Goal: Task Accomplishment & Management: Complete application form

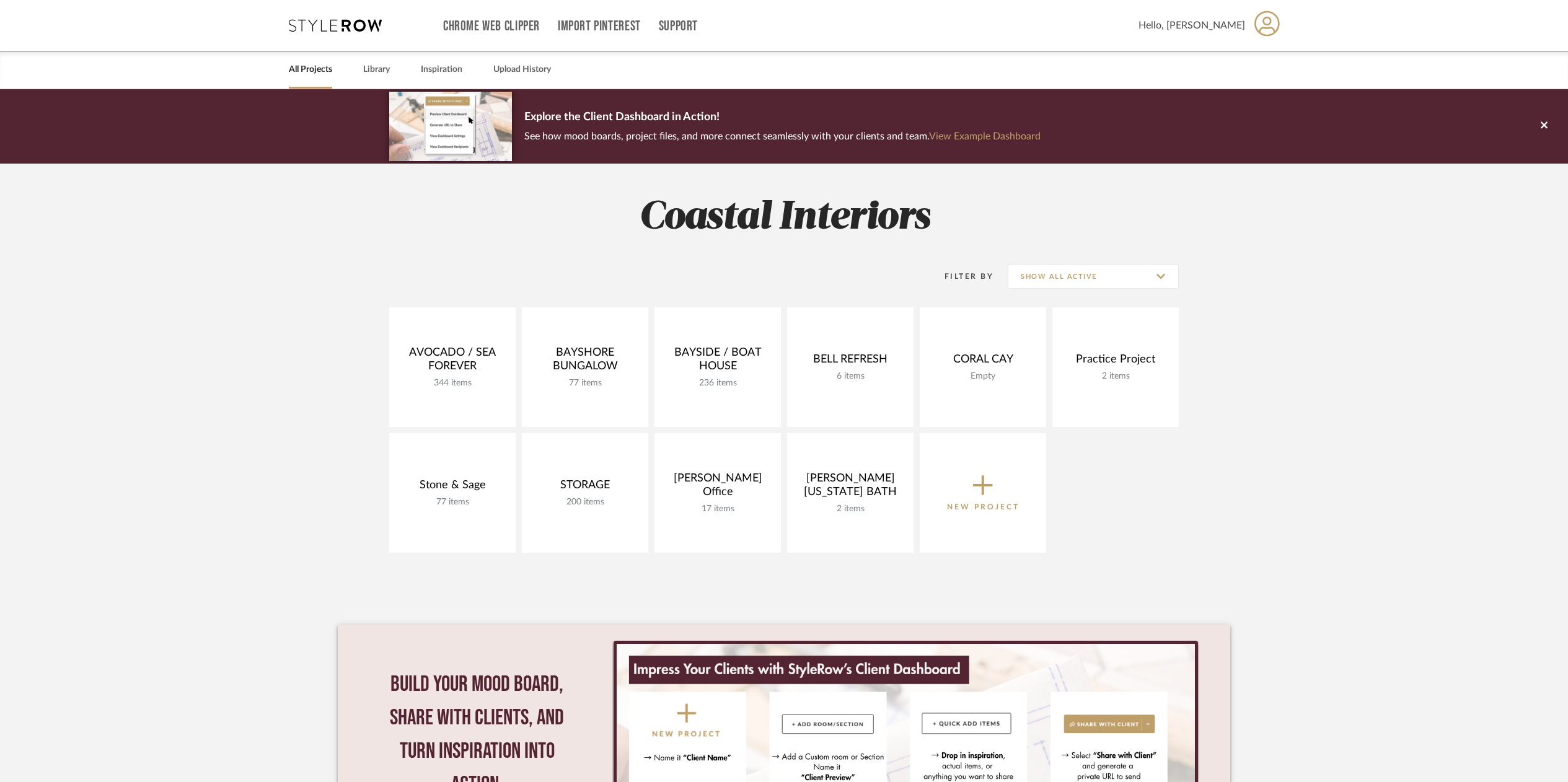
scroll to position [2, 0]
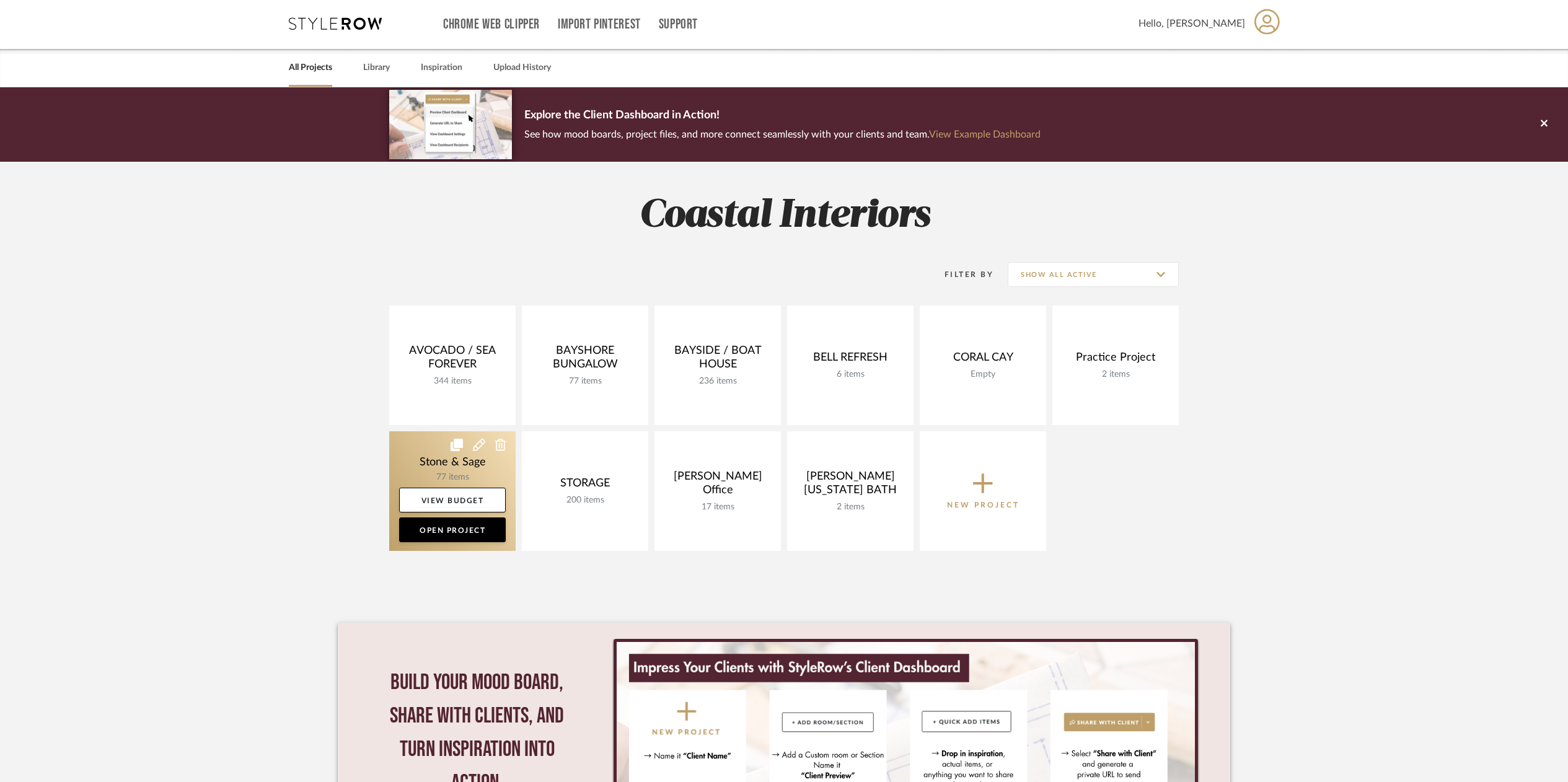
click at [465, 464] on link at bounding box center [452, 491] width 126 height 120
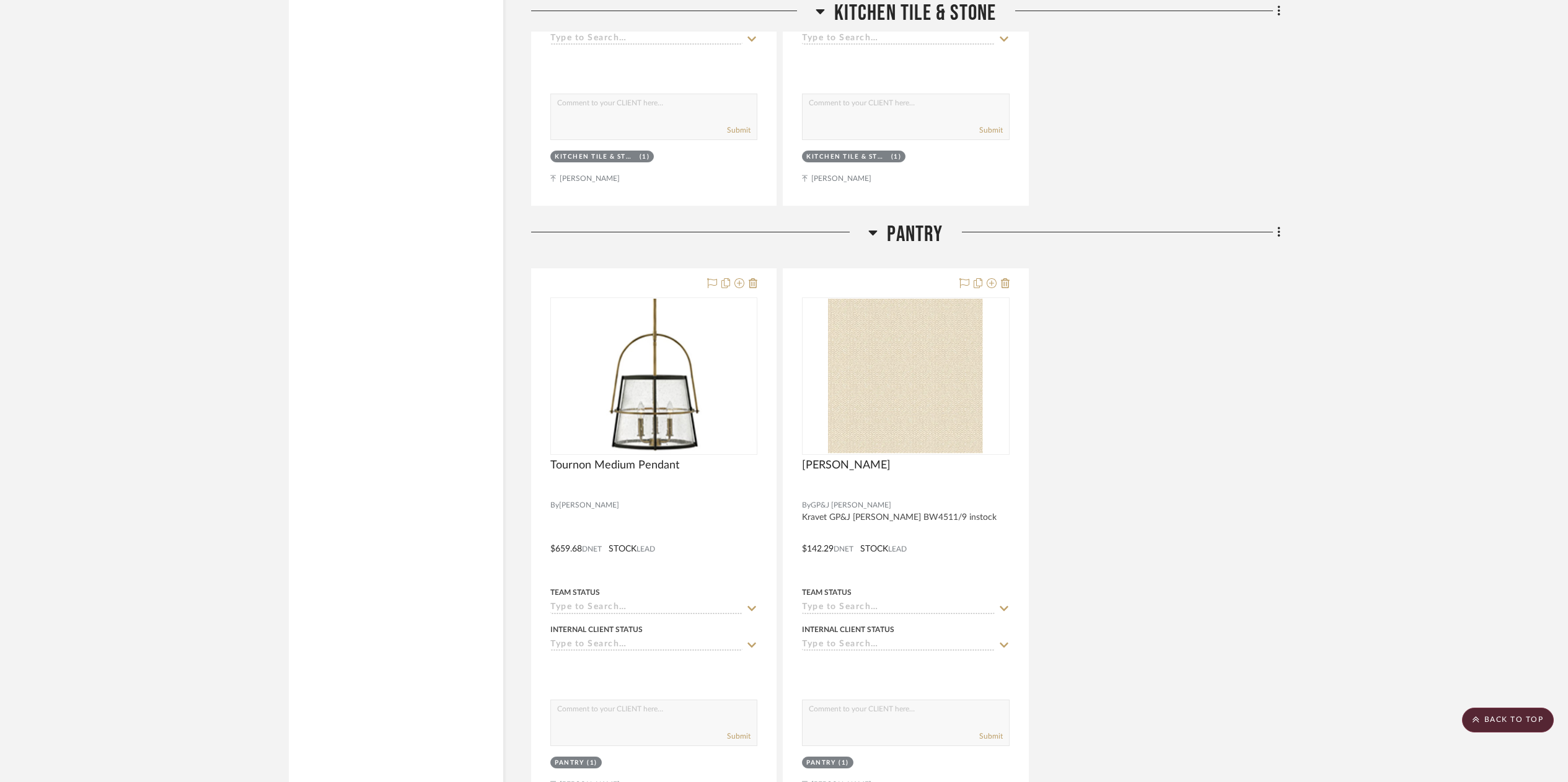
scroll to position [2583, 0]
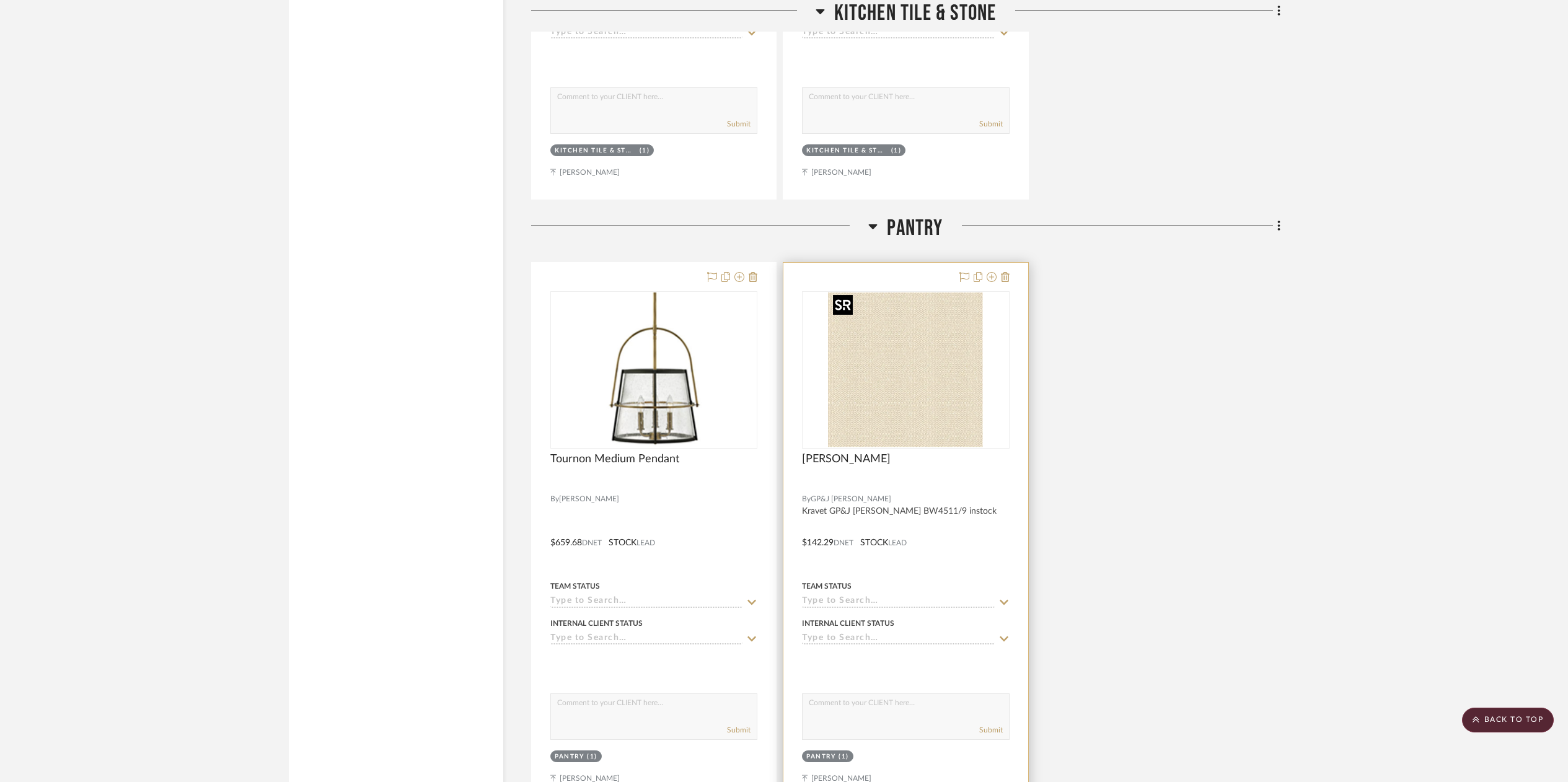
click at [944, 371] on img "0" at bounding box center [905, 370] width 155 height 155
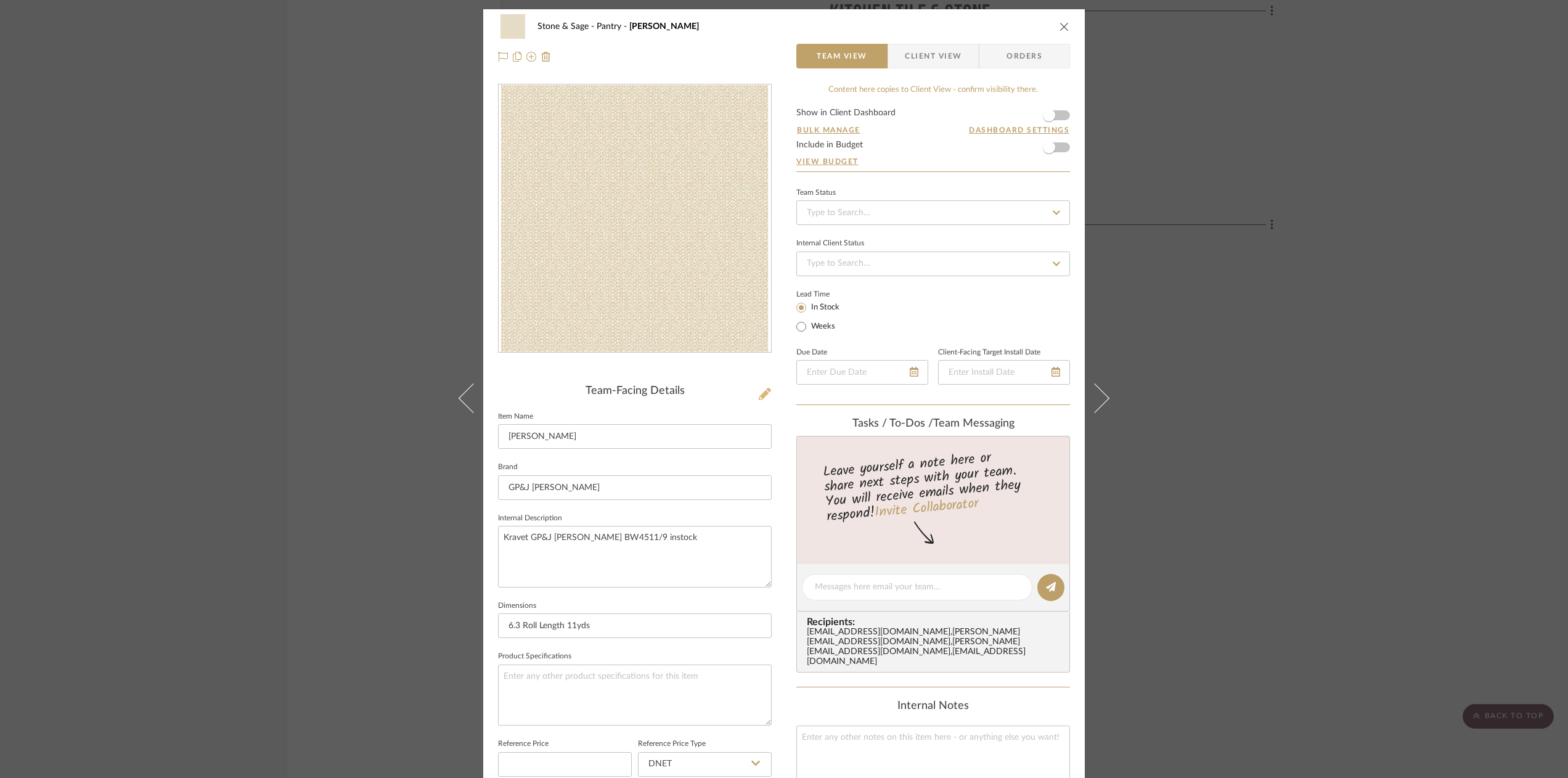
click at [759, 394] on icon at bounding box center [765, 394] width 12 height 12
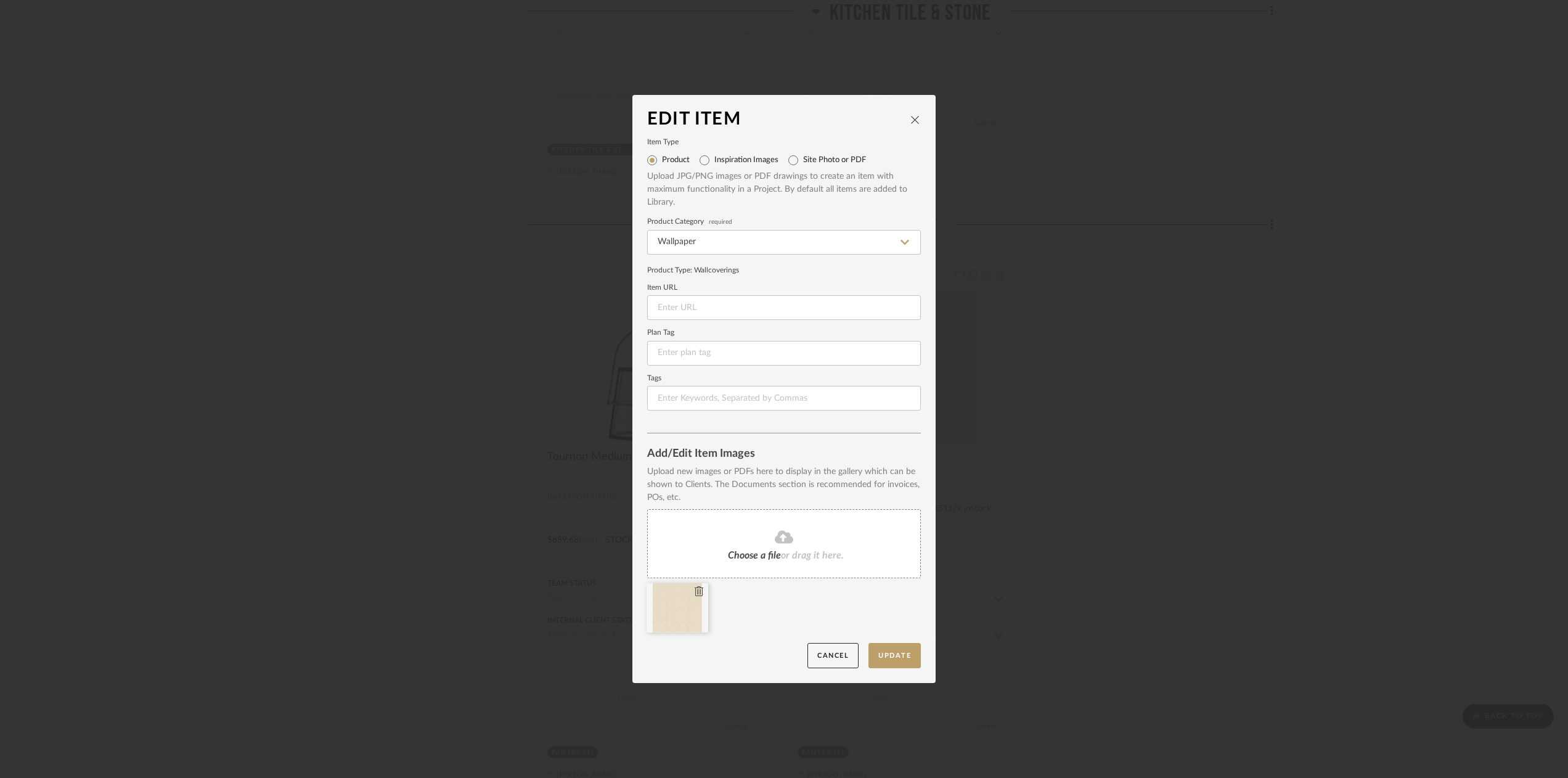
click at [698, 591] on icon at bounding box center [698, 591] width 8 height 10
click at [884, 659] on button "Update" at bounding box center [894, 656] width 52 height 25
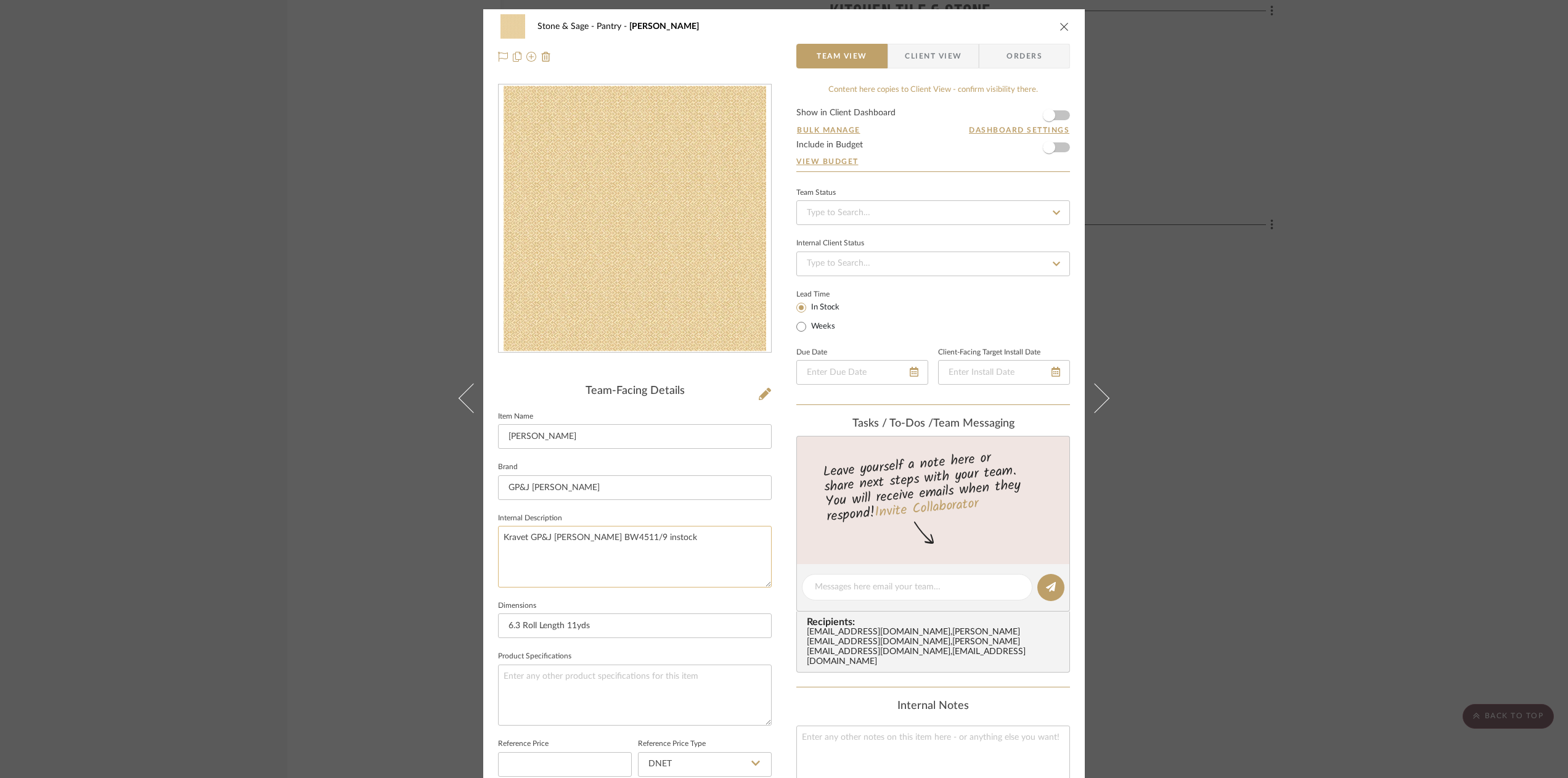
click at [691, 536] on textarea "Kravet GP&J [PERSON_NAME] BW4511/9 instock" at bounding box center [635, 556] width 274 height 61
type textarea "Kravet GP&J [PERSON_NAME]-Sand BW45118.4"
click at [799, 326] on input "Weeks" at bounding box center [801, 327] width 15 height 15
radio input "true"
click at [877, 327] on input at bounding box center [876, 326] width 33 height 17
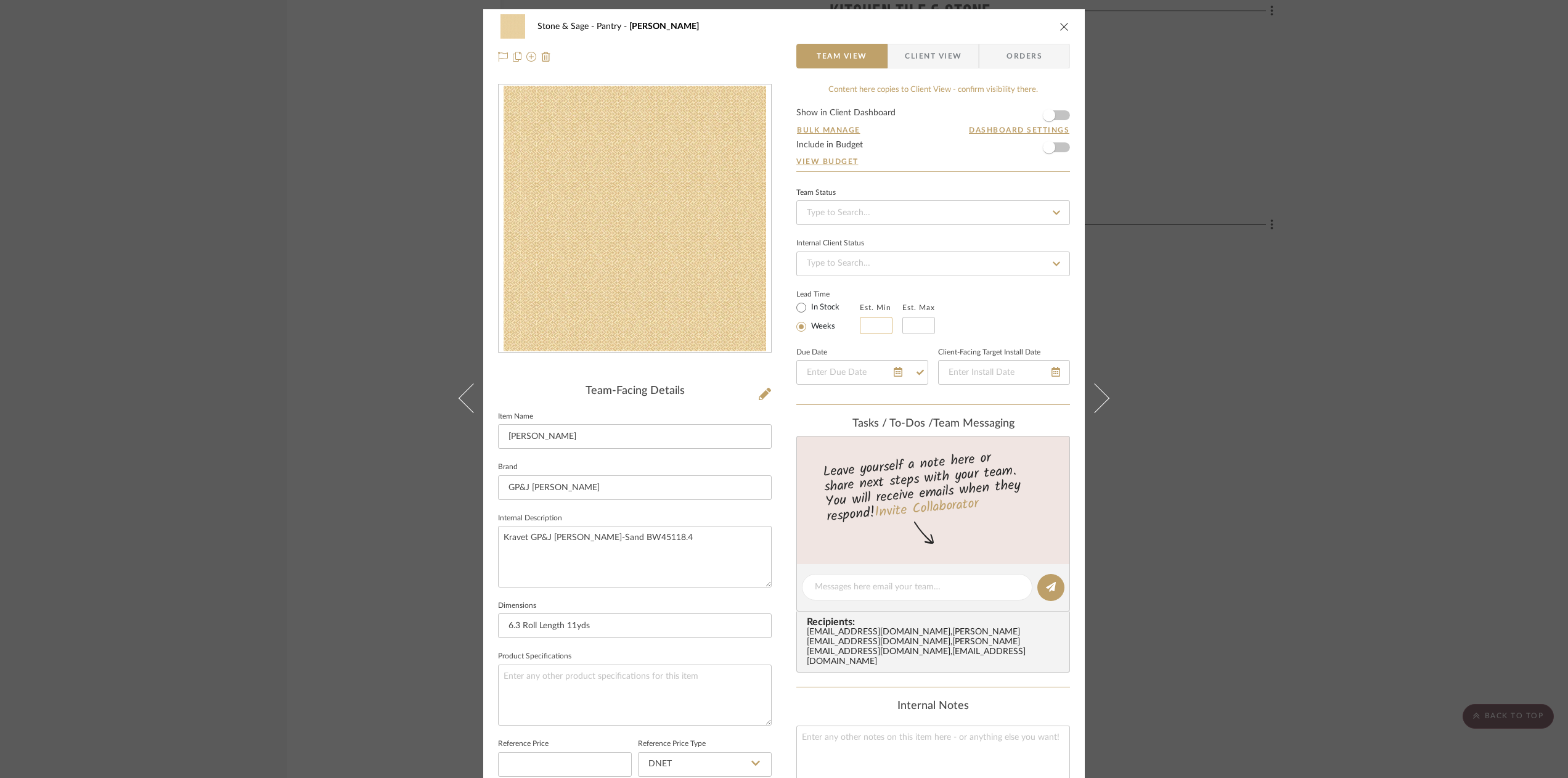
type input "2"
click at [915, 327] on input at bounding box center [919, 326] width 33 height 17
type input "3"
click at [519, 555] on textarea "Kravet GP&J [PERSON_NAME]-Sand BW45118.4" at bounding box center [635, 556] width 274 height 61
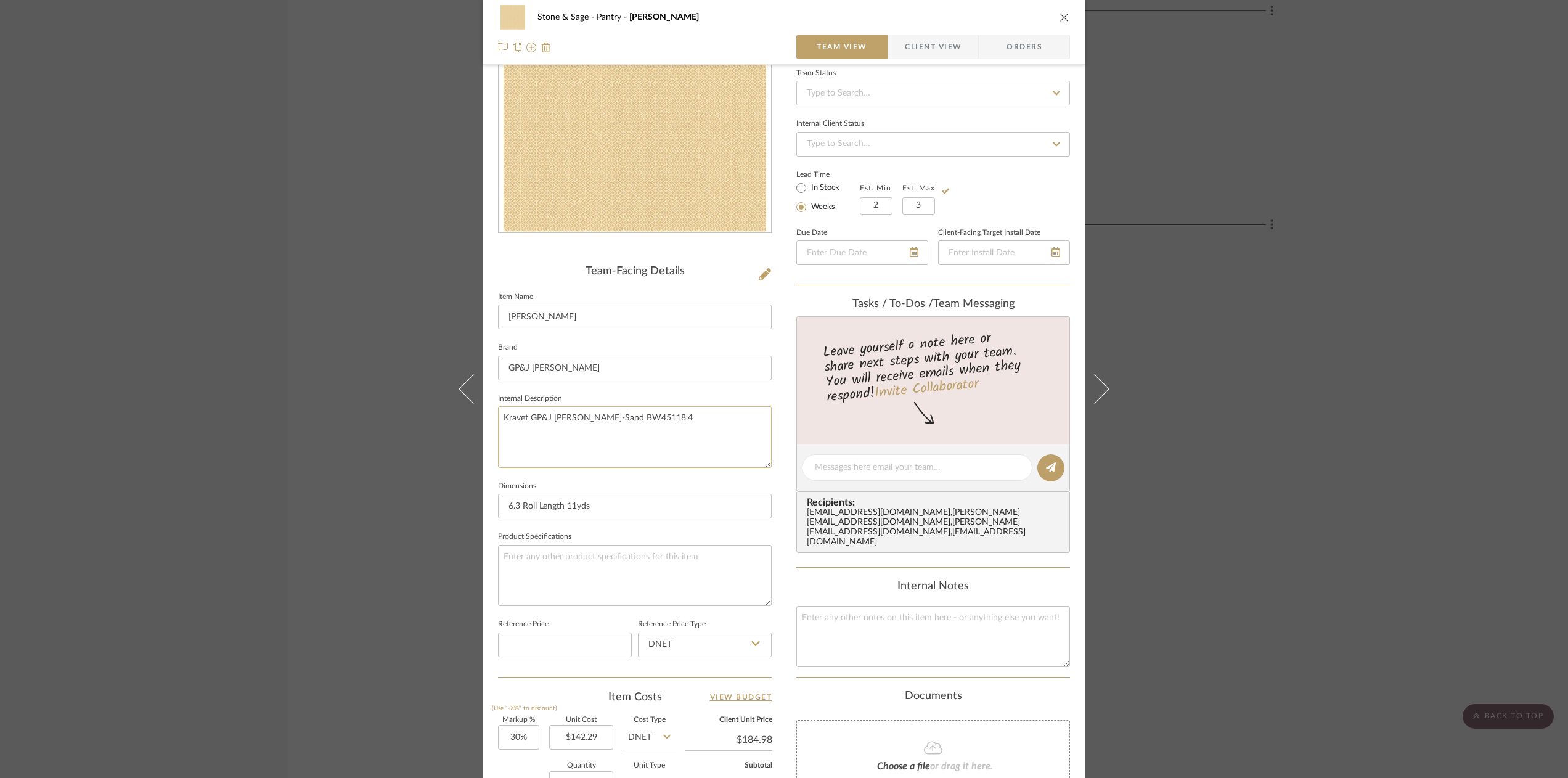
scroll to position [147, 0]
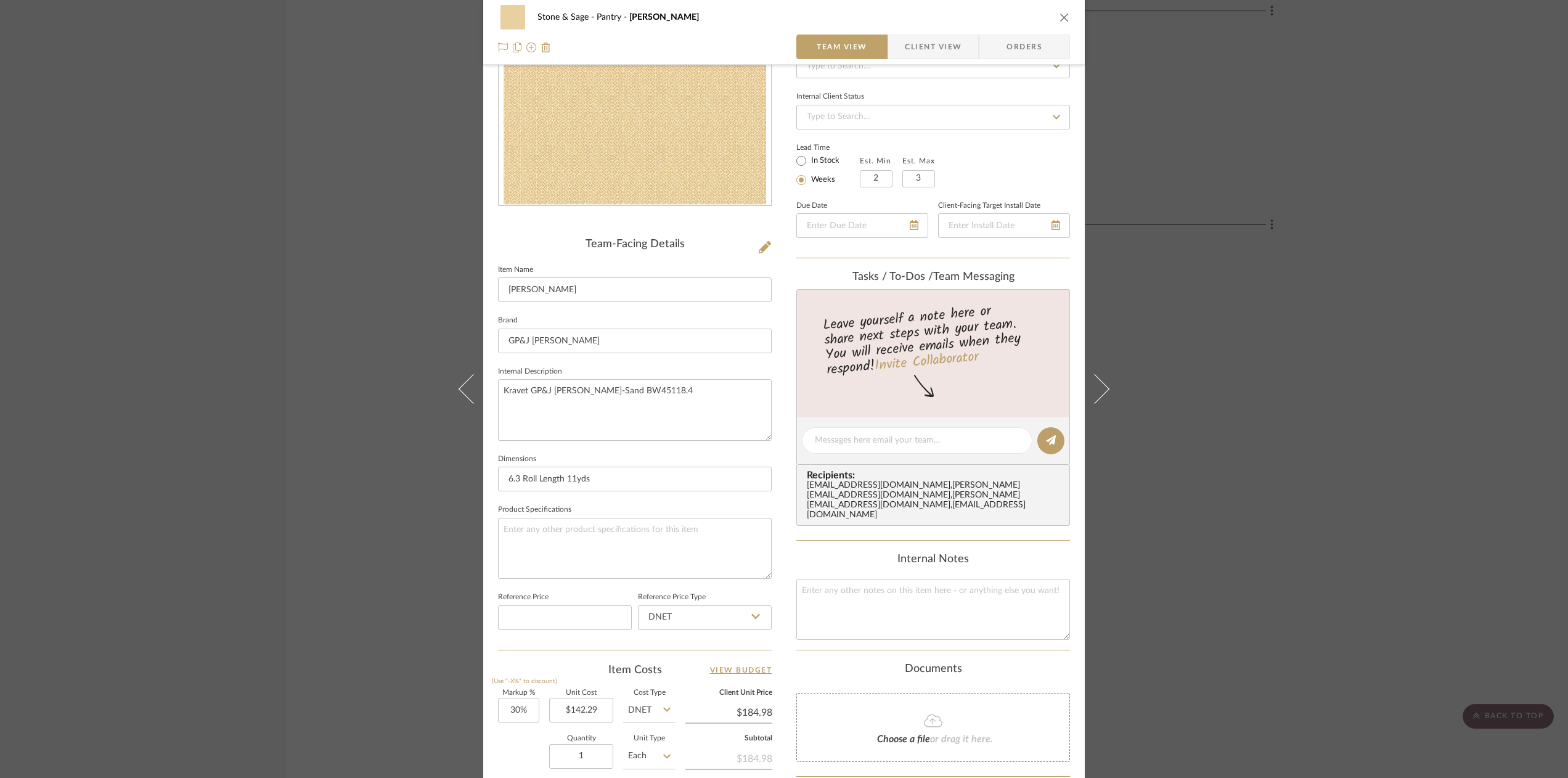
click at [1060, 15] on icon "close" at bounding box center [1064, 17] width 10 height 10
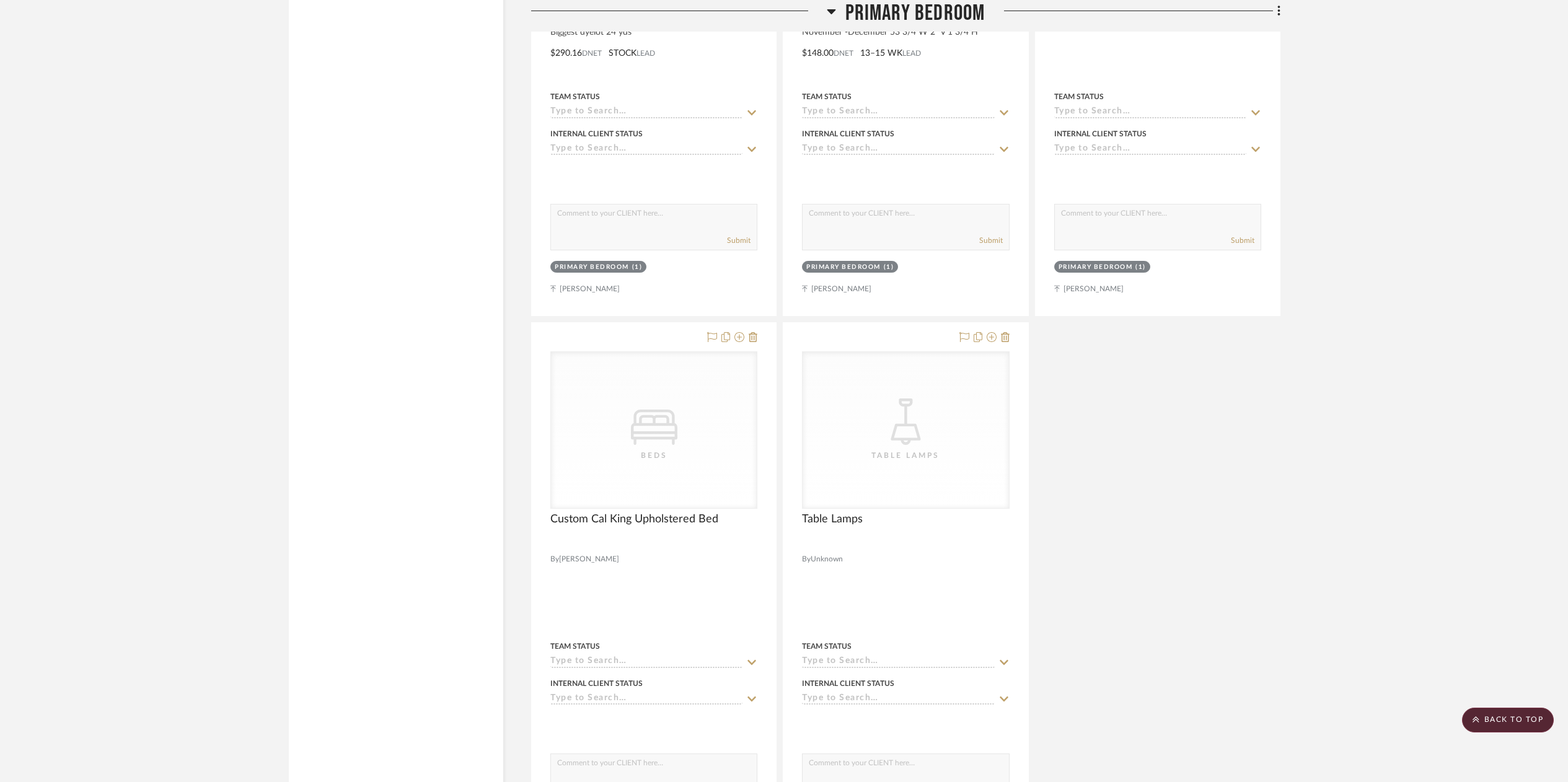
scroll to position [9064, 0]
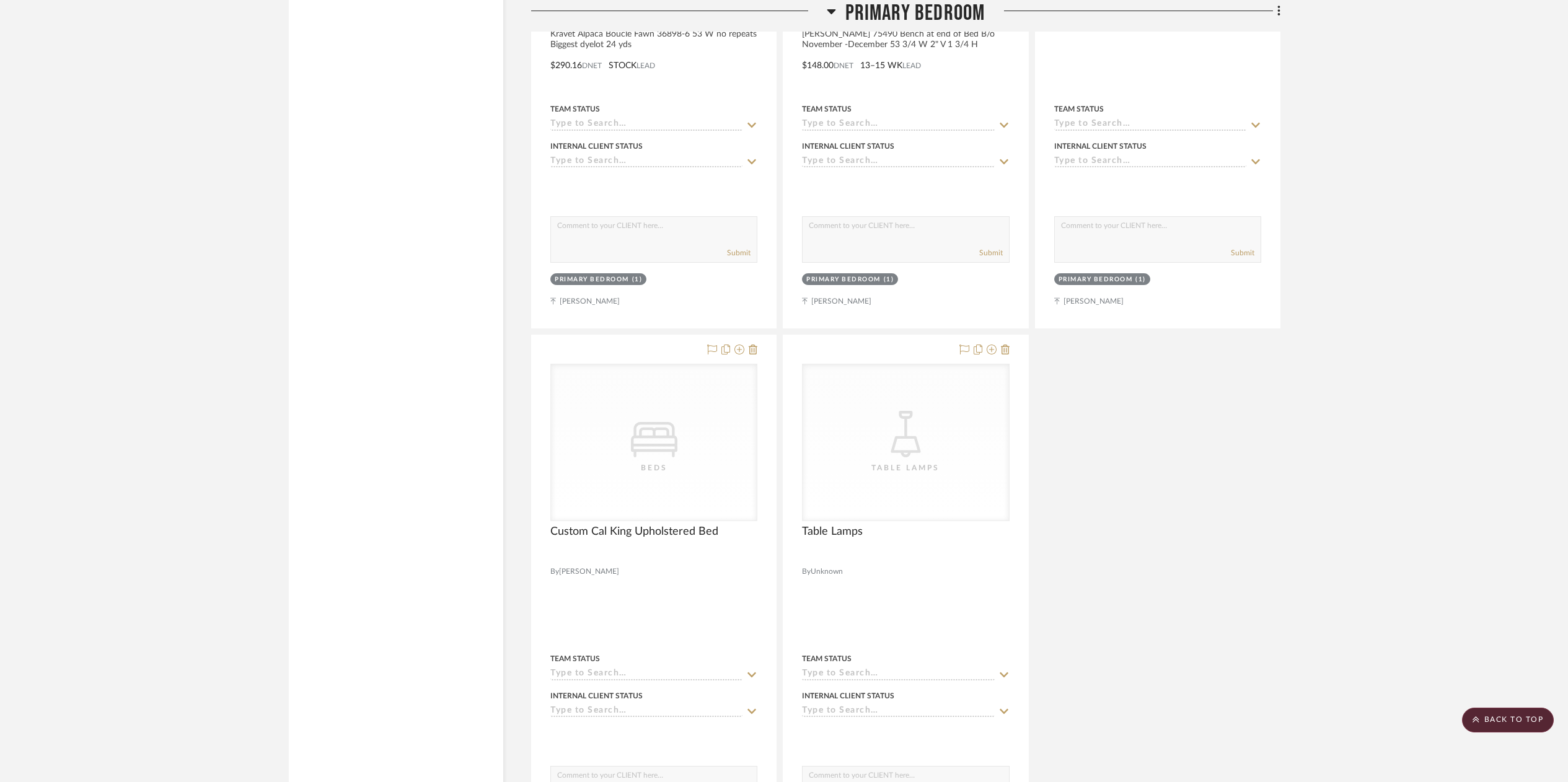
click at [1278, 12] on icon at bounding box center [1279, 11] width 3 height 10
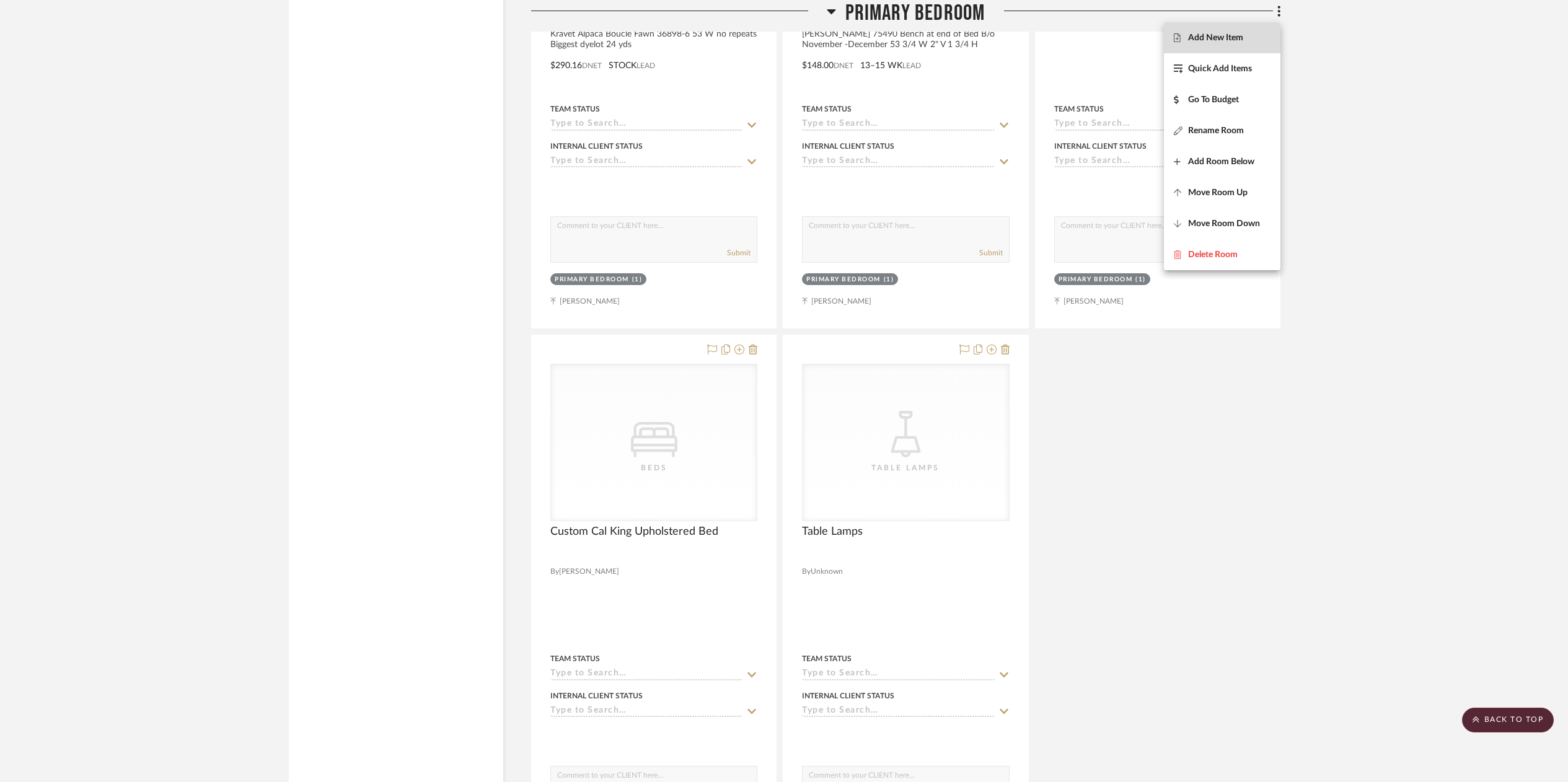
click at [1210, 43] on button "Add New Item" at bounding box center [1223, 38] width 117 height 31
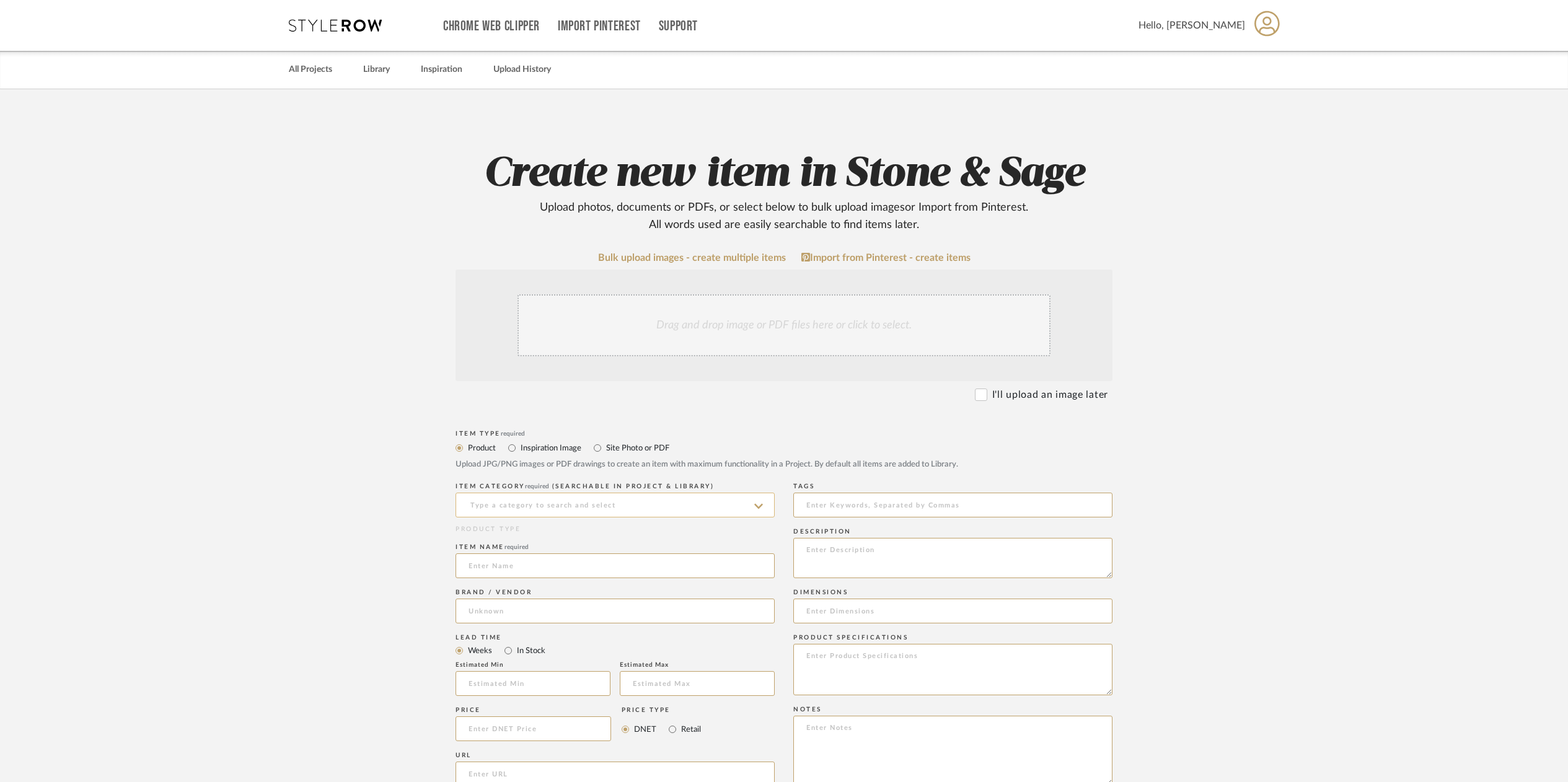
click at [508, 502] on input at bounding box center [615, 505] width 319 height 25
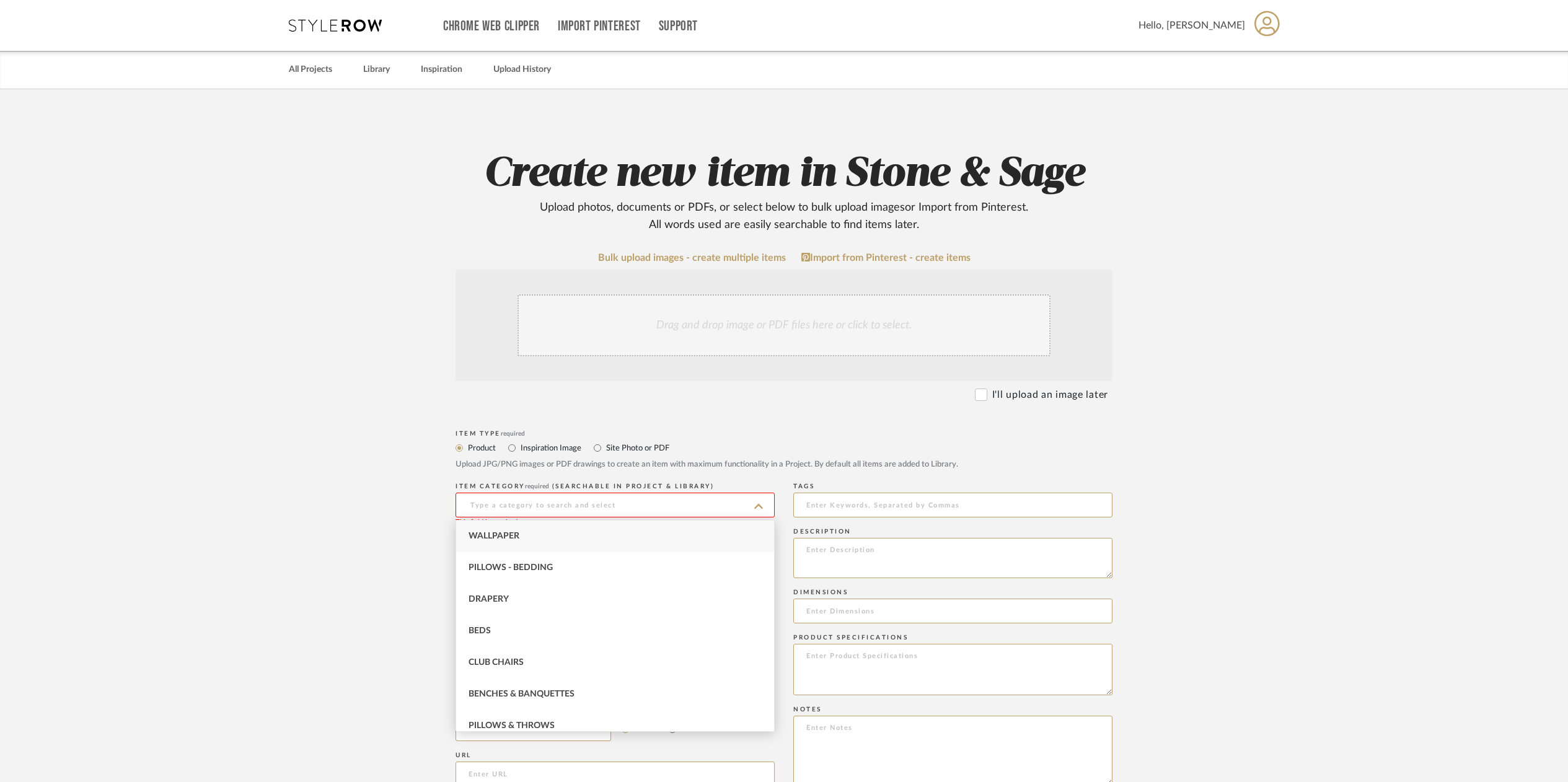
click at [502, 533] on span "Wallpaper" at bounding box center [494, 536] width 51 height 8
type input "Wallpaper"
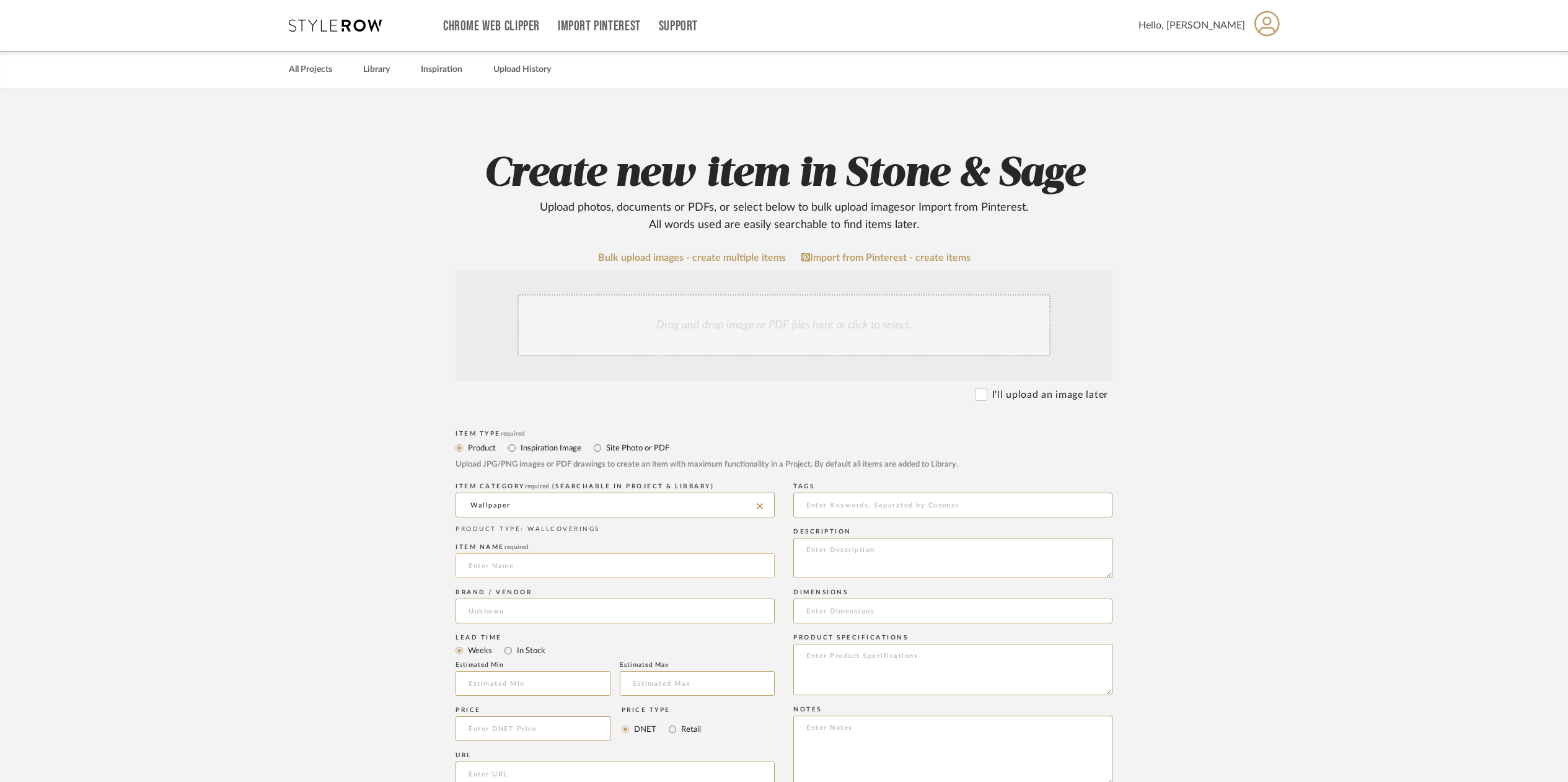
click at [489, 566] on input at bounding box center [615, 566] width 319 height 25
type input "Rivetting 5472 White Gold on Cambric Canvas Linen"
click at [489, 611] on input at bounding box center [615, 611] width 319 height 25
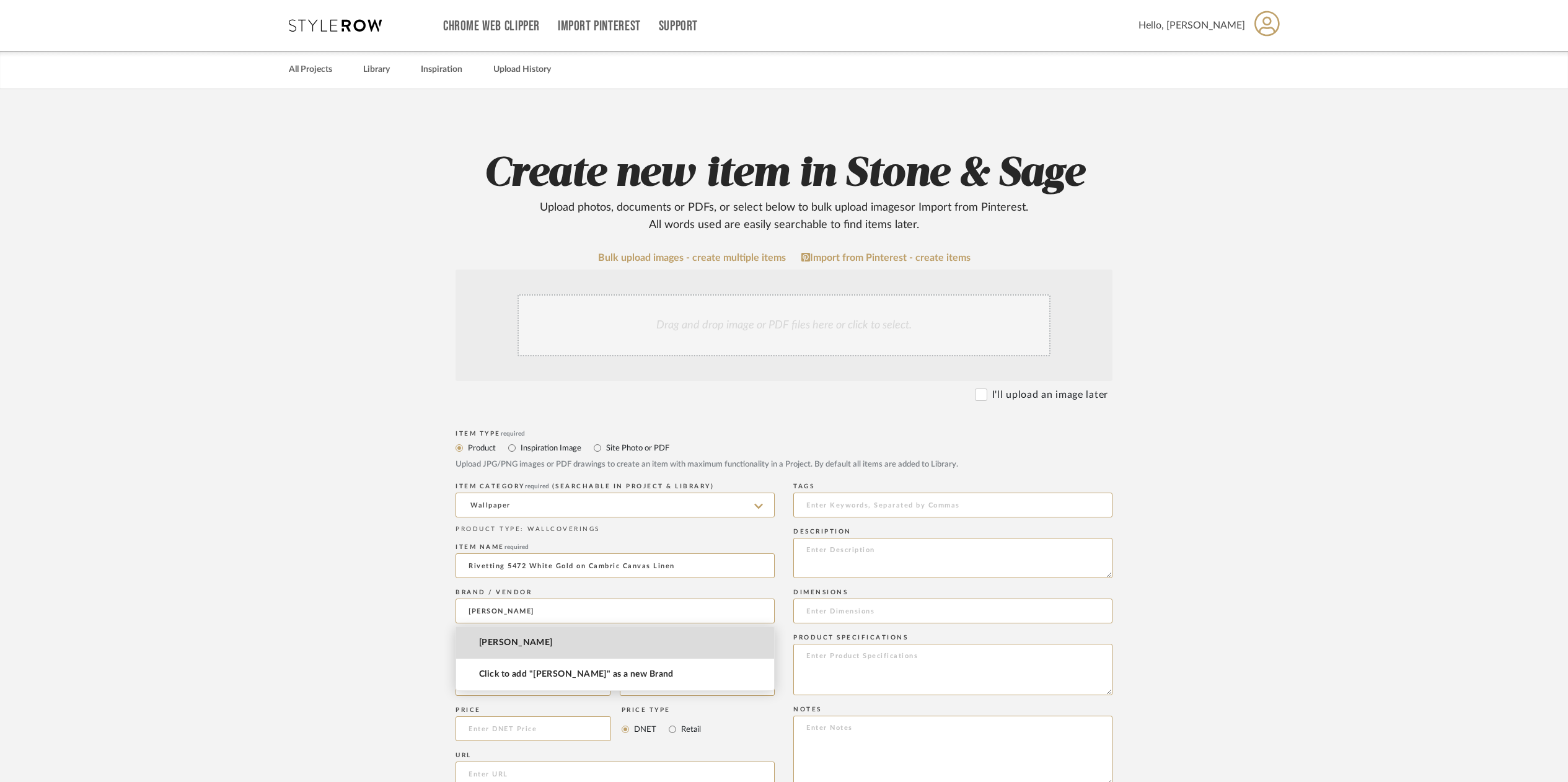
click at [494, 647] on span "[PERSON_NAME]" at bounding box center [516, 643] width 74 height 10
type input "[PERSON_NAME]"
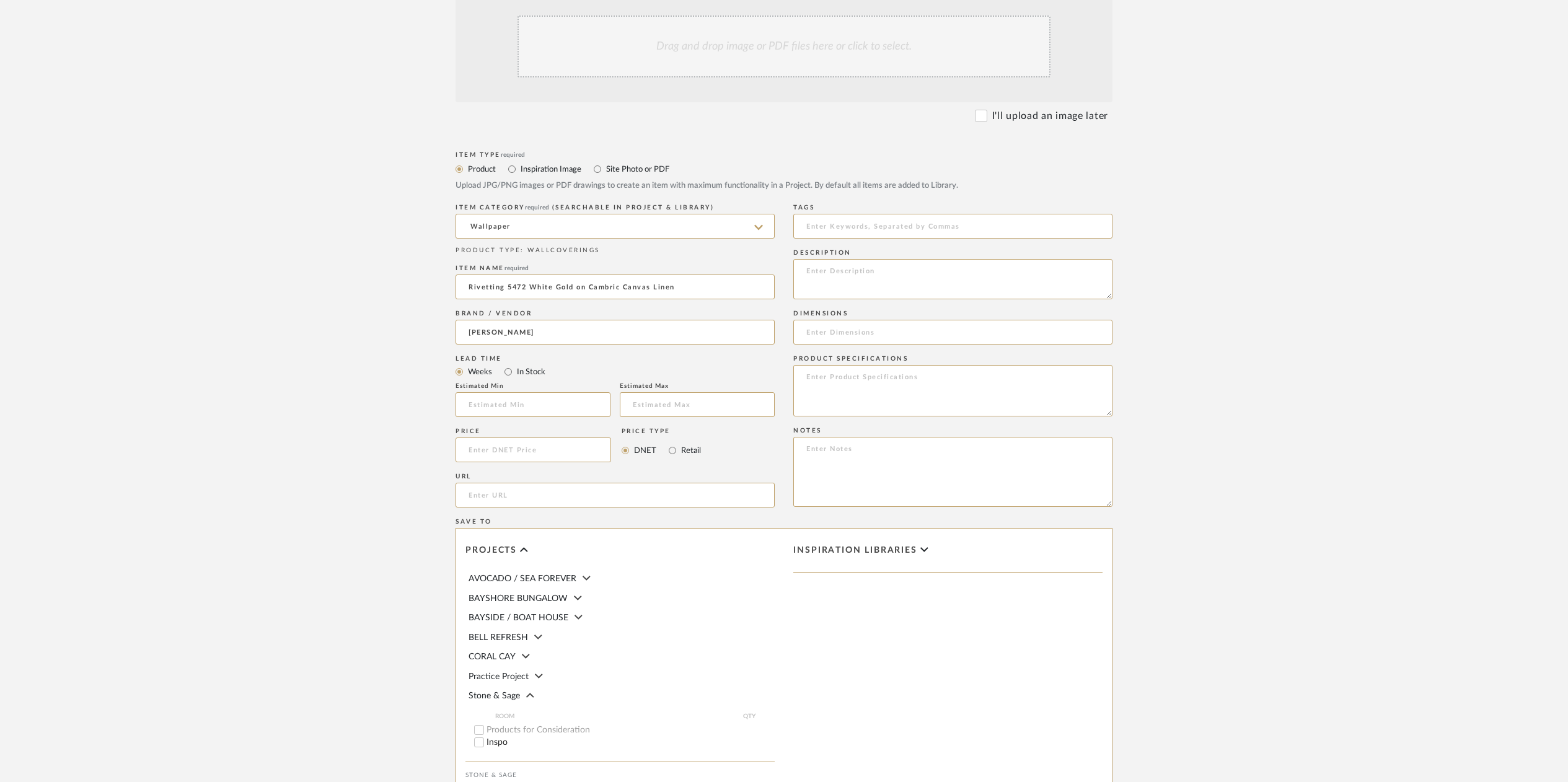
scroll to position [289, 0]
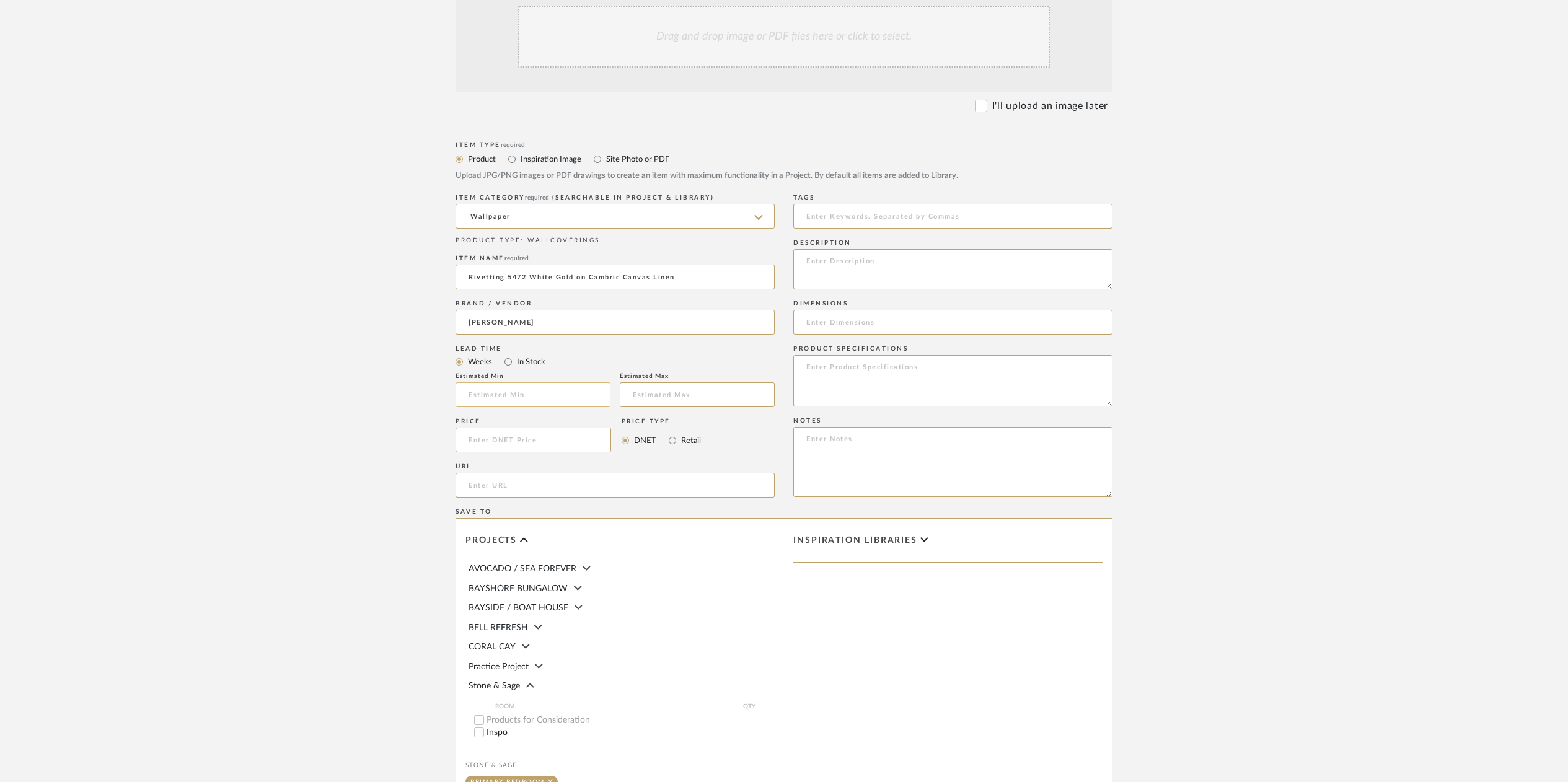
click at [493, 397] on input at bounding box center [533, 395] width 155 height 25
type input "4"
click at [644, 397] on input at bounding box center [697, 395] width 155 height 25
click at [477, 444] on input at bounding box center [533, 440] width 156 height 25
click at [813, 258] on textarea at bounding box center [953, 270] width 319 height 40
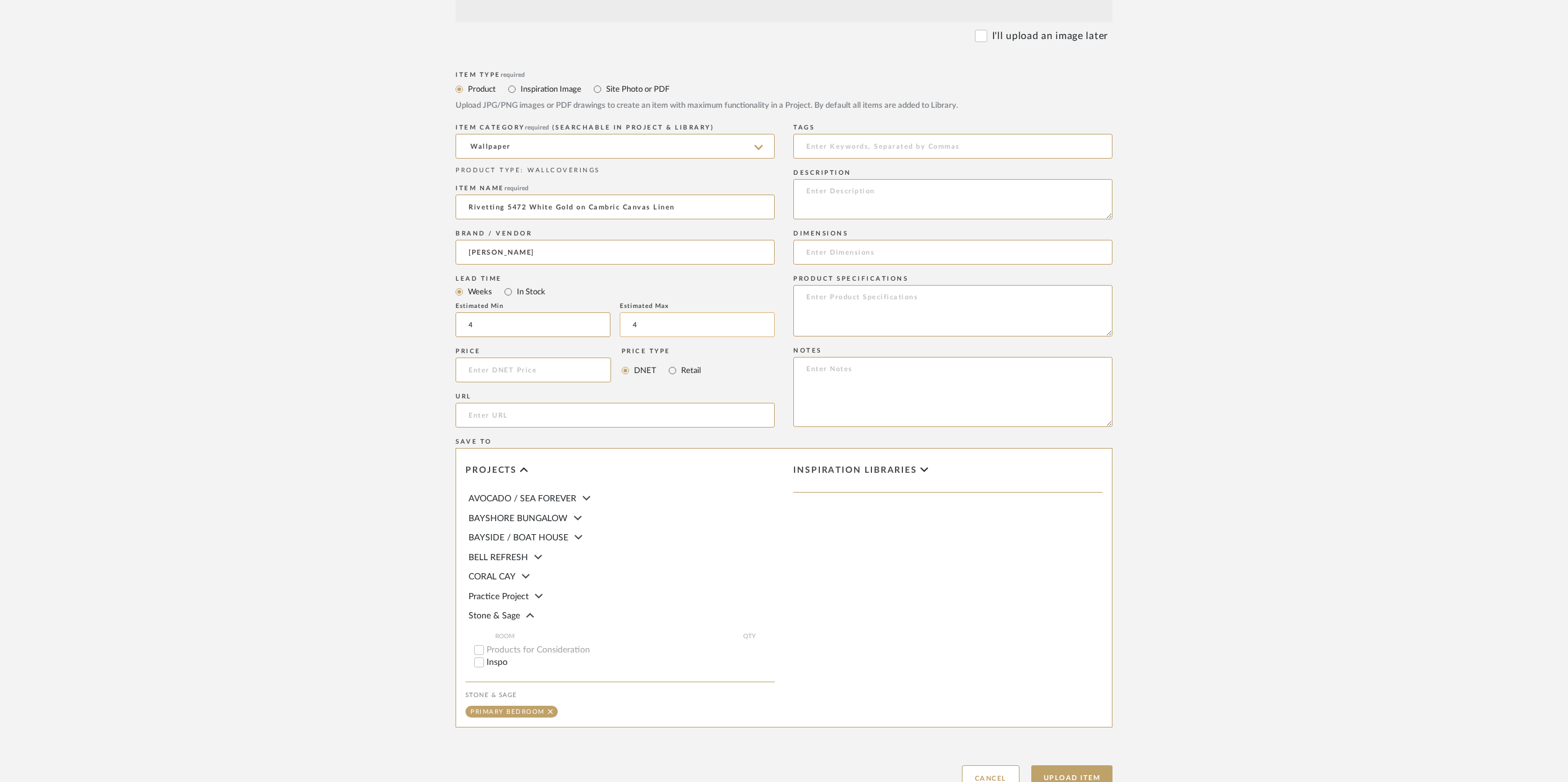
scroll to position [380, 0]
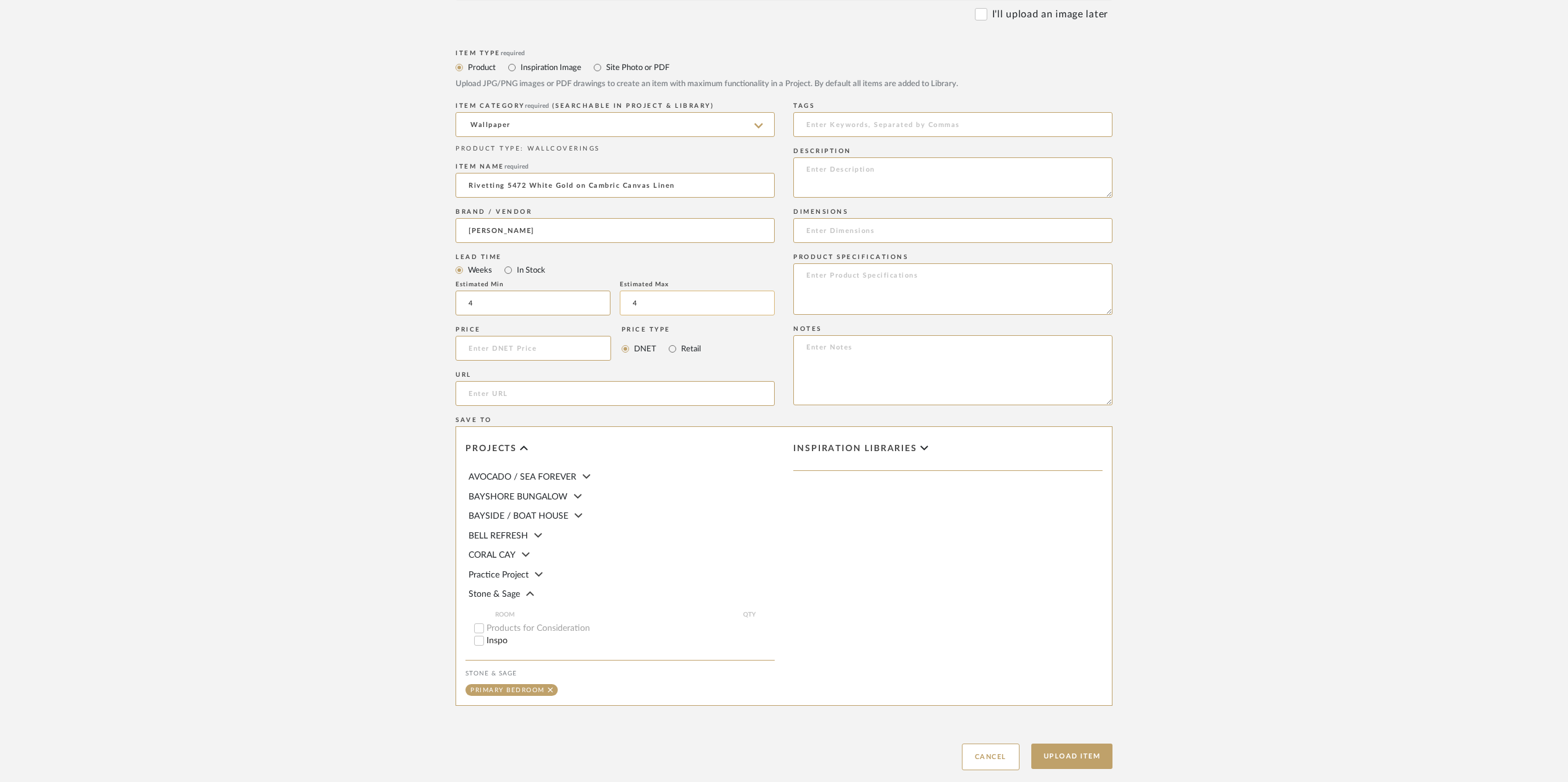
click at [638, 310] on input "4" at bounding box center [697, 303] width 155 height 25
type input "6"
click at [542, 349] on input at bounding box center [533, 349] width 156 height 25
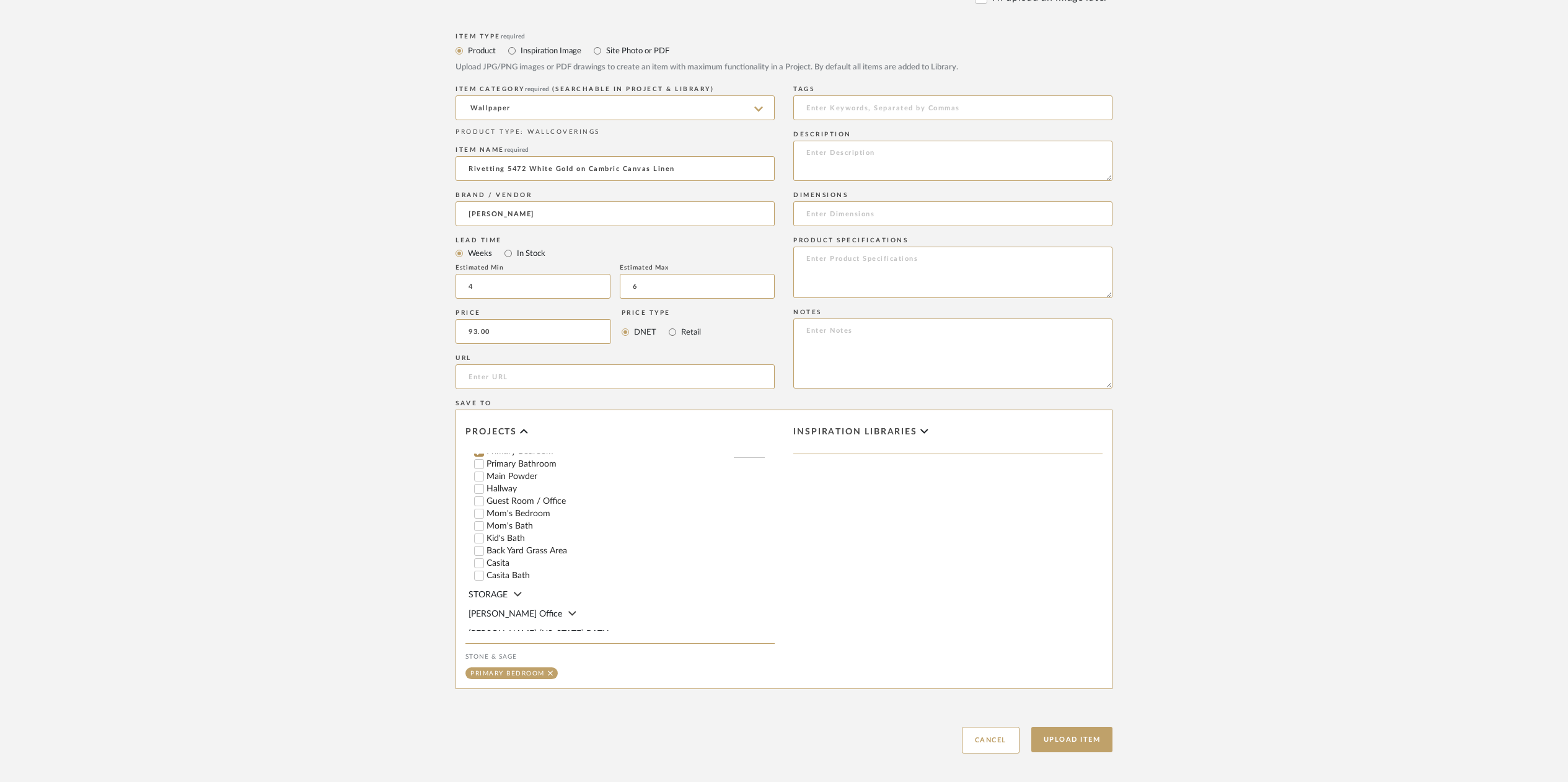
scroll to position [457, 0]
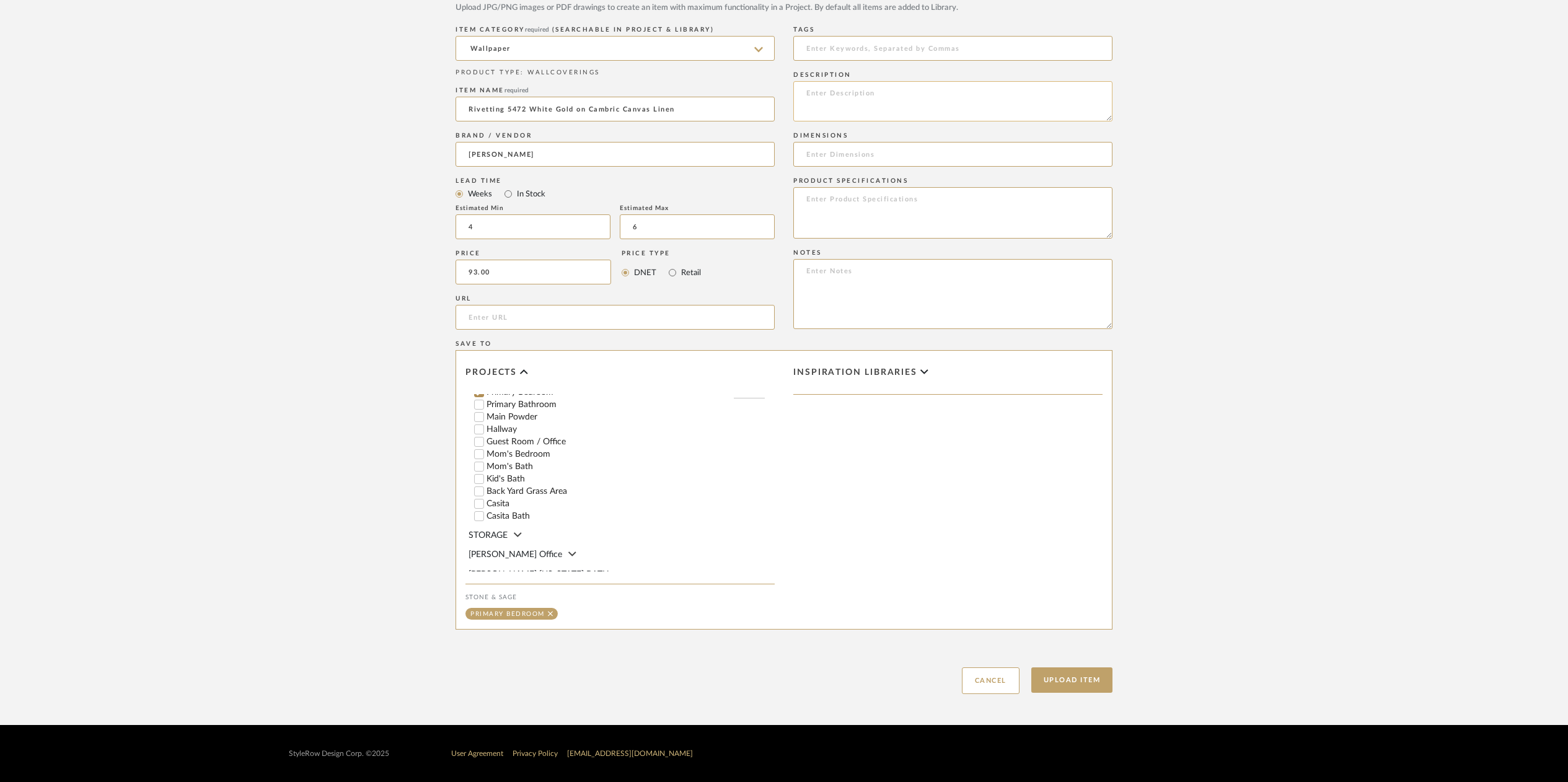
type input "$93.00"
click at [813, 91] on textarea at bounding box center [953, 101] width 319 height 40
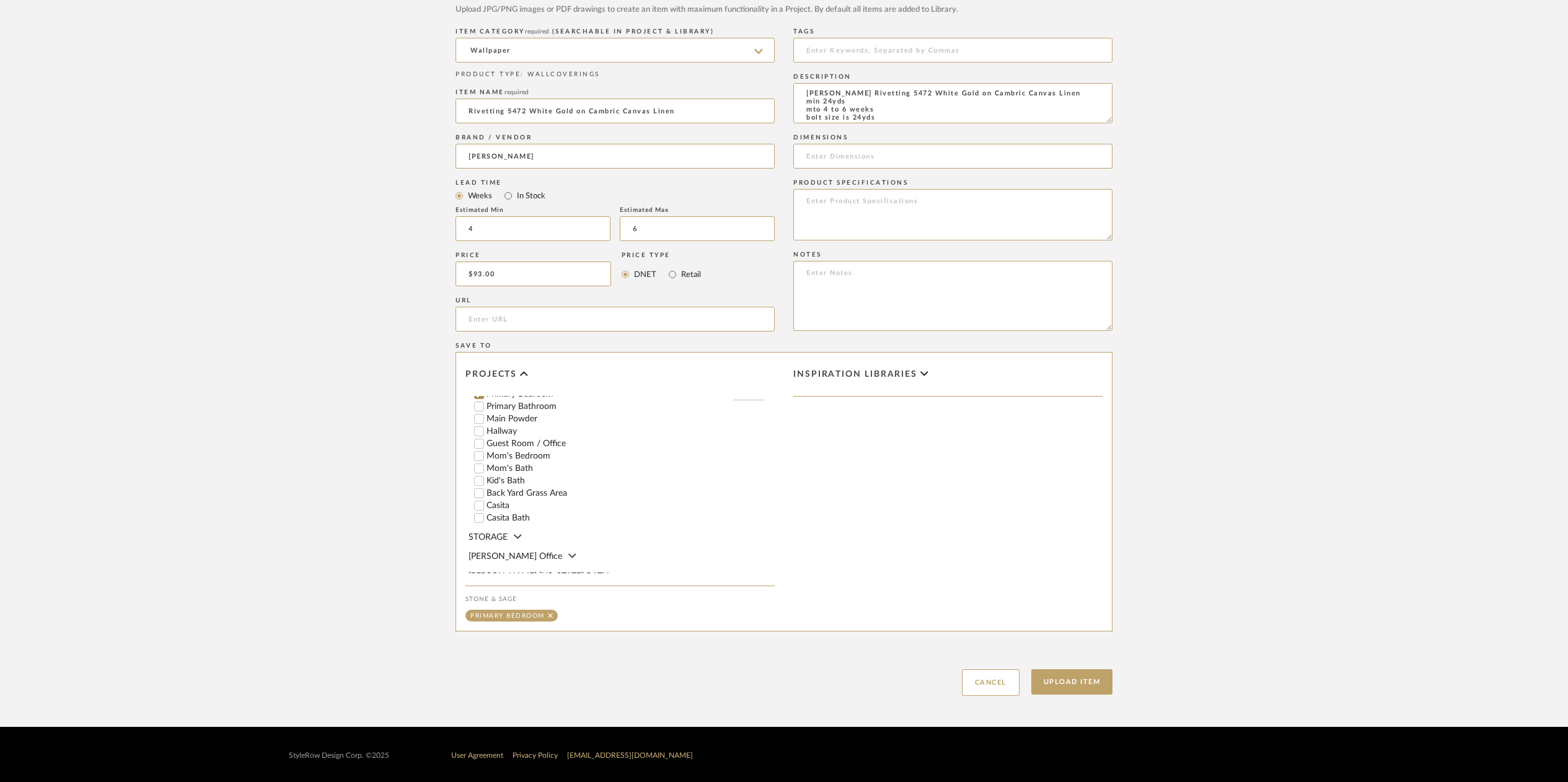
scroll to position [454, 0]
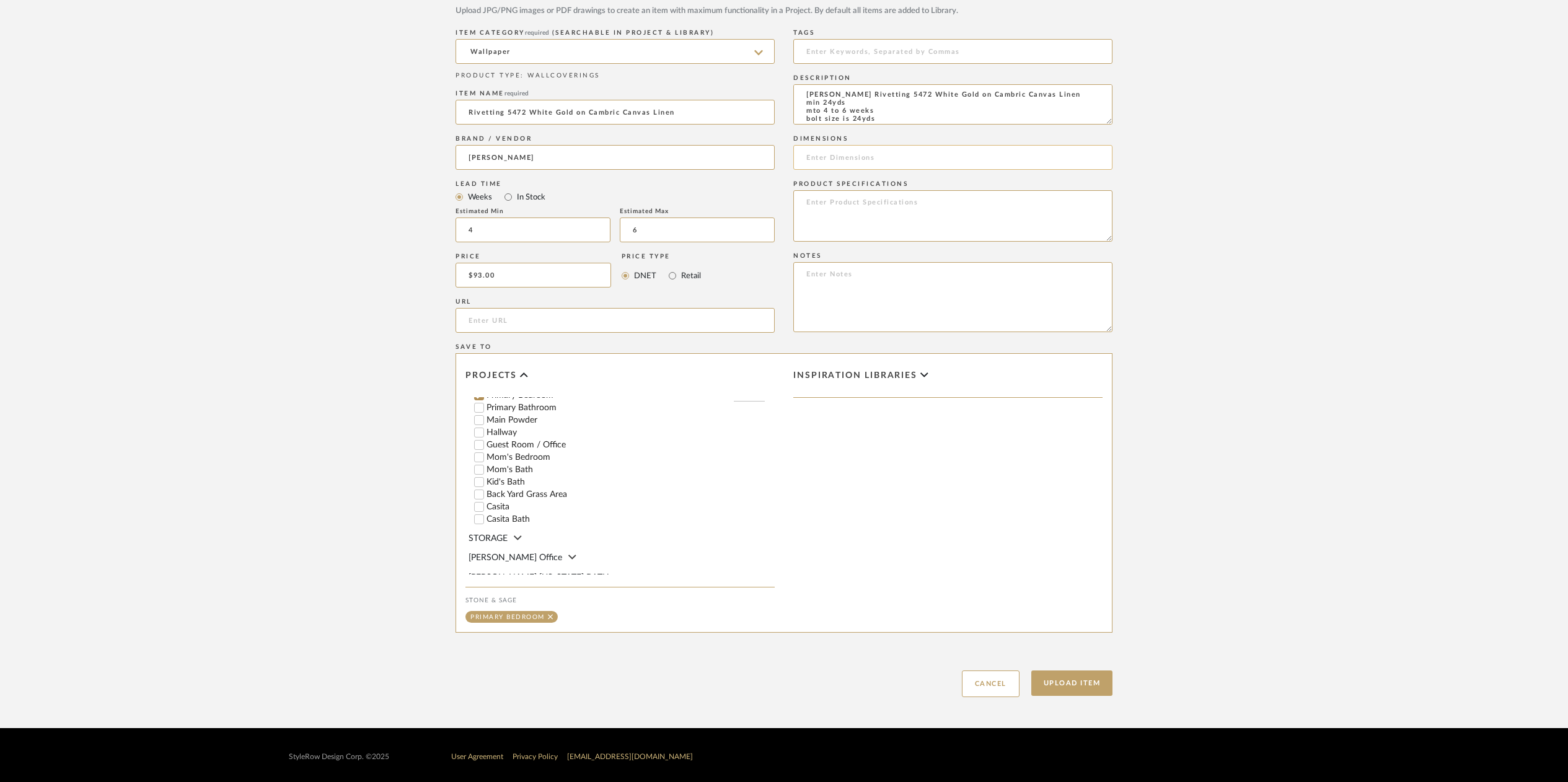
type textarea "[PERSON_NAME] Rivetting 5472 White Gold on Cambric Canvas Linen min 24yds mto 4…"
click at [835, 160] on input at bounding box center [953, 157] width 319 height 25
click at [821, 159] on input "36w 6.8H 9V" at bounding box center [953, 157] width 319 height 25
type input "36W 6.8H 9V"
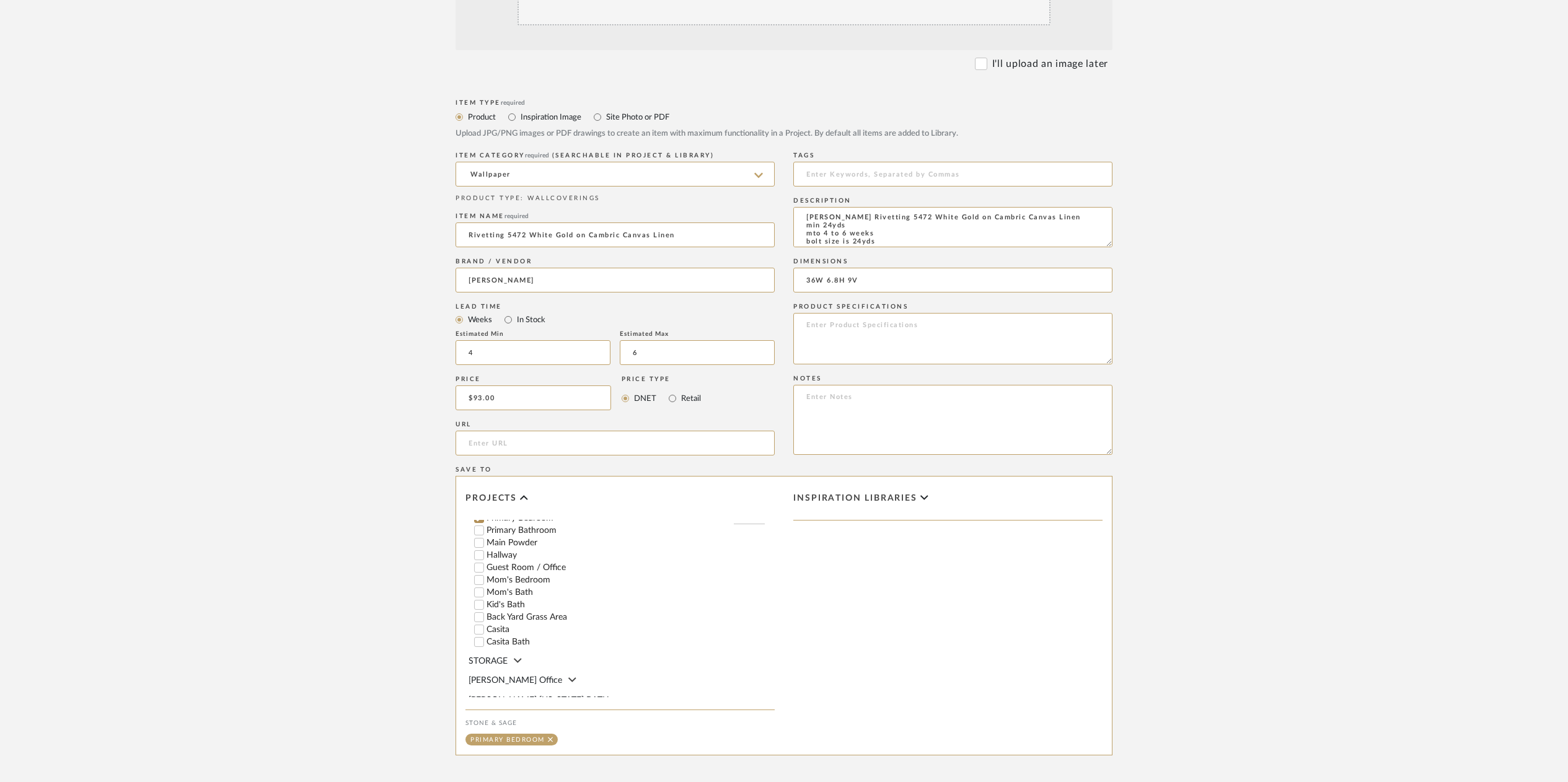
scroll to position [0, 0]
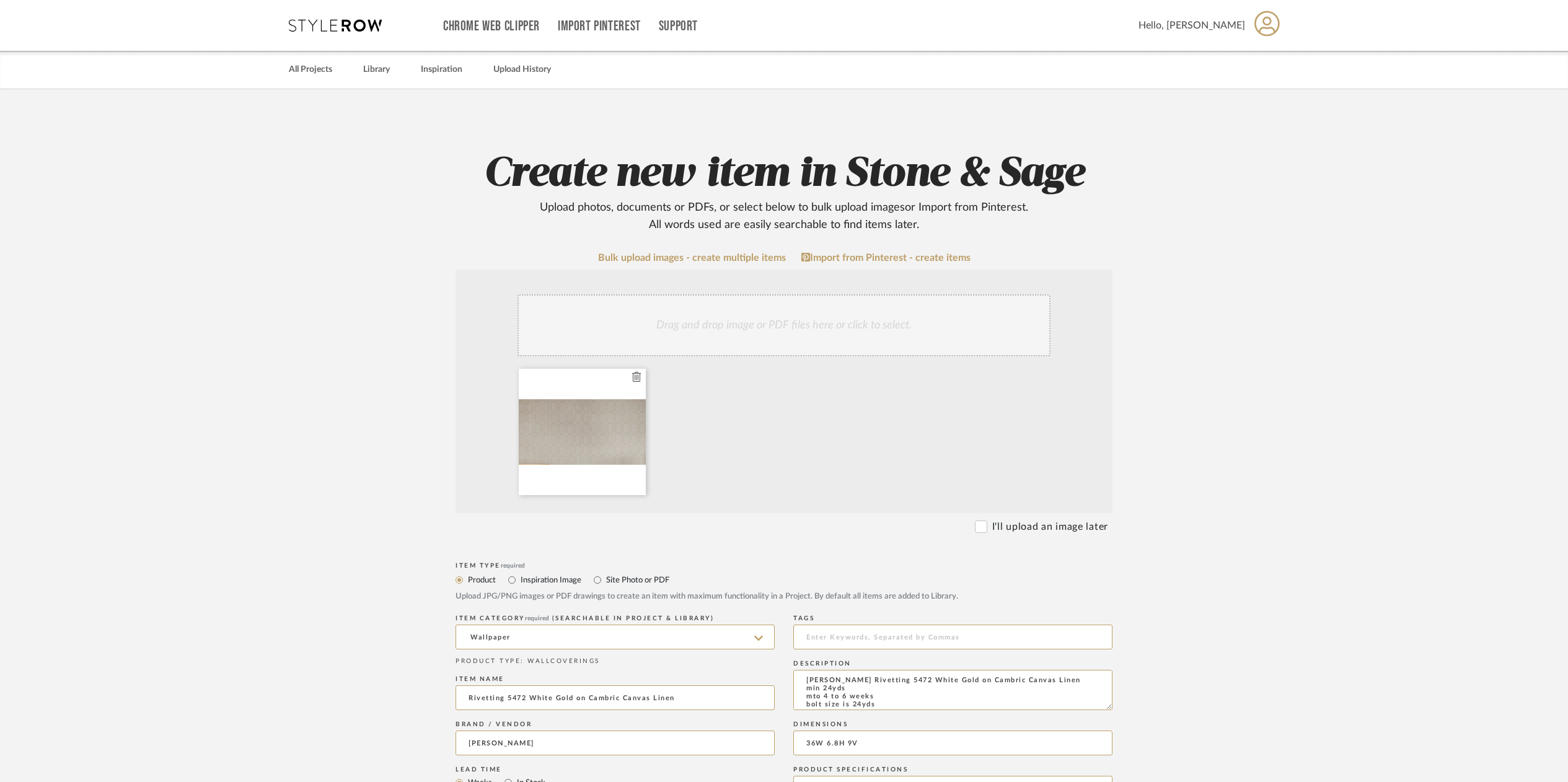
click at [611, 431] on div at bounding box center [582, 431] width 127 height 126
click at [634, 372] on icon at bounding box center [636, 376] width 8 height 10
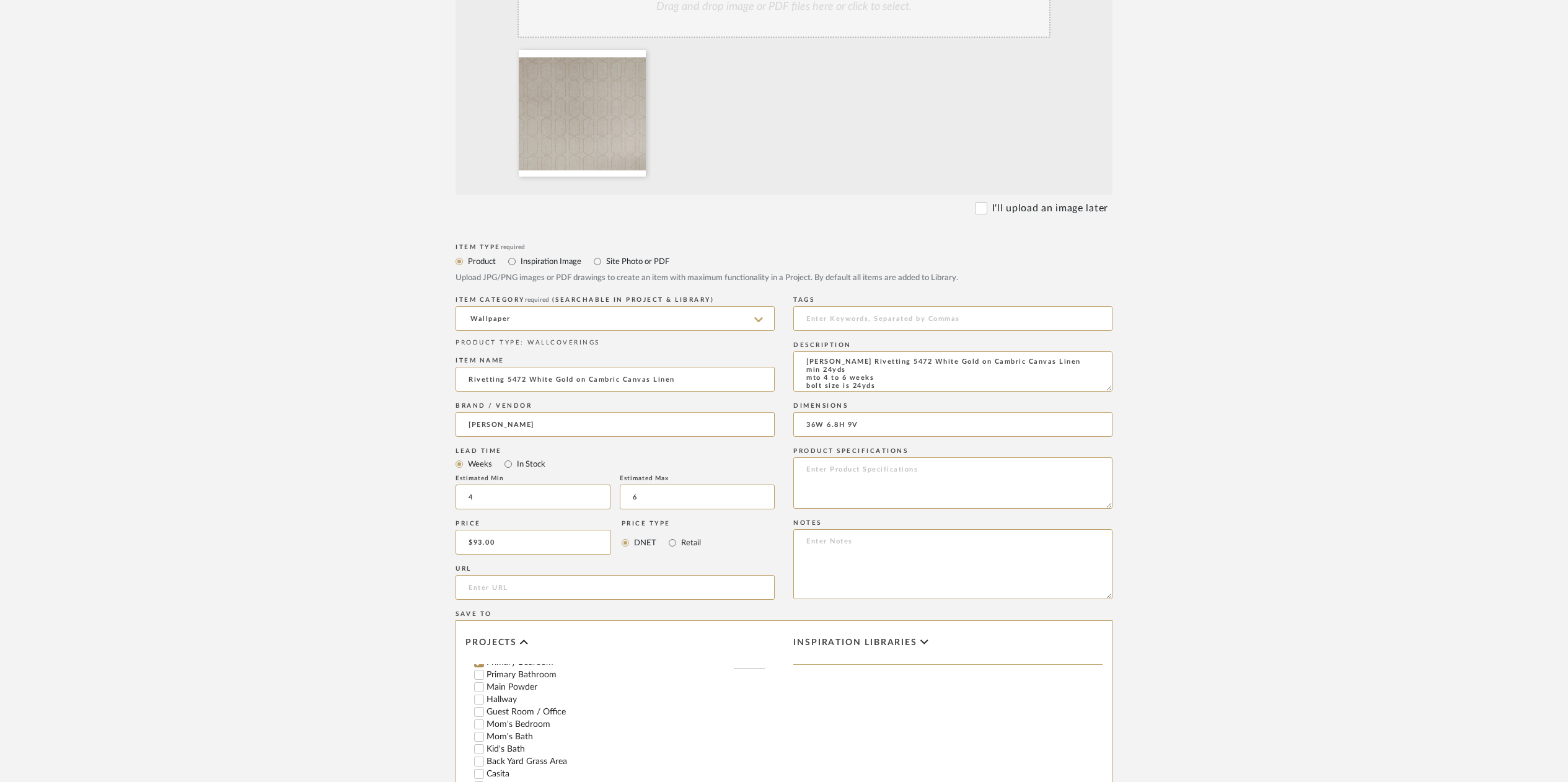
scroll to position [590, 0]
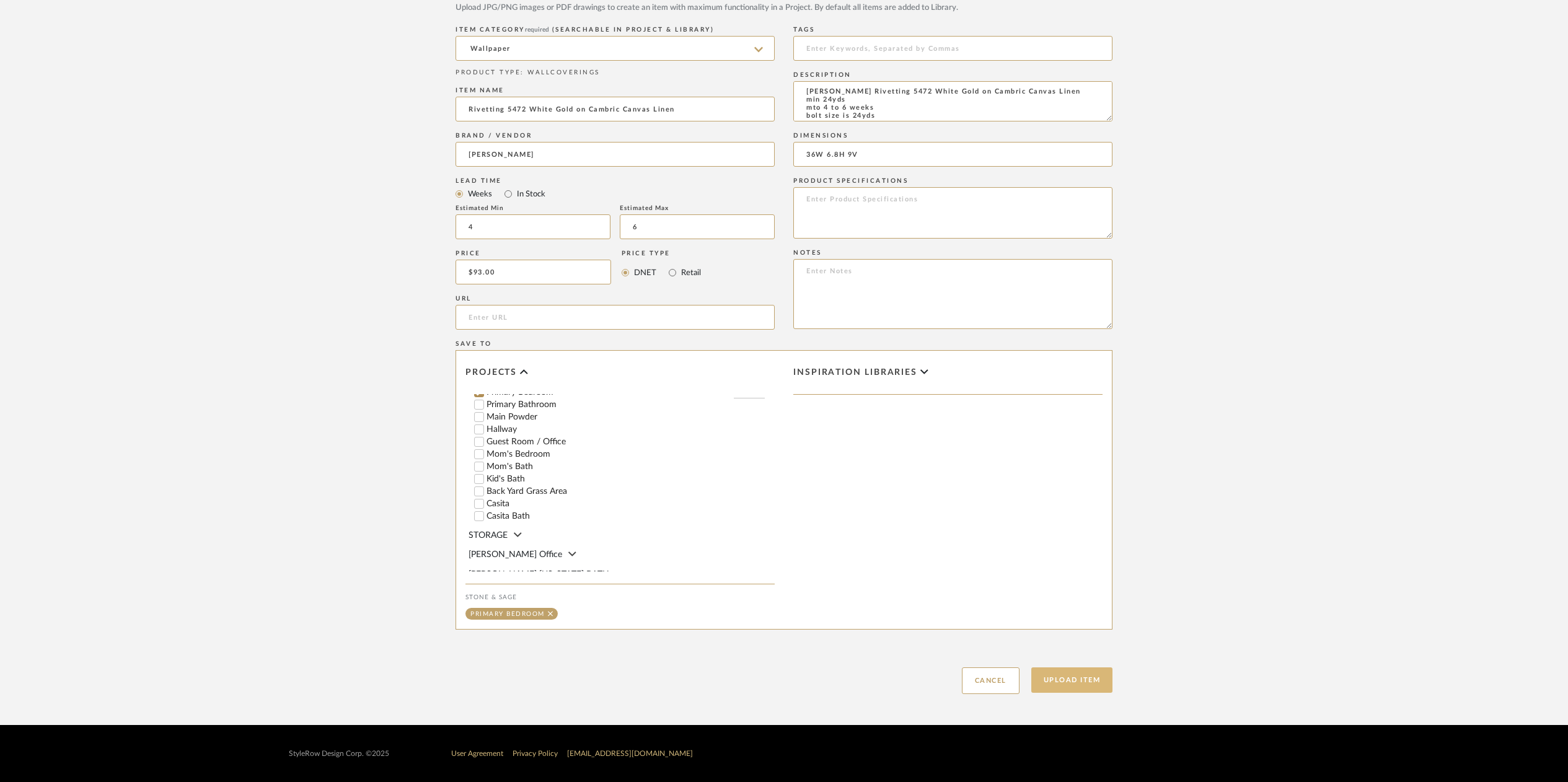
click at [1065, 681] on button "Upload Item" at bounding box center [1072, 680] width 82 height 25
